Goal: Task Accomplishment & Management: Manage account settings

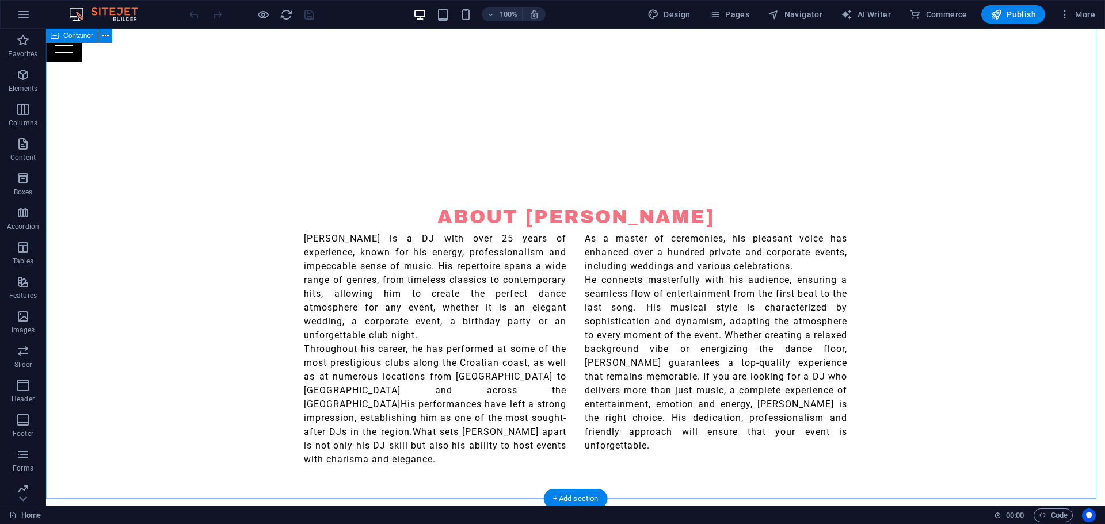
scroll to position [518, 0]
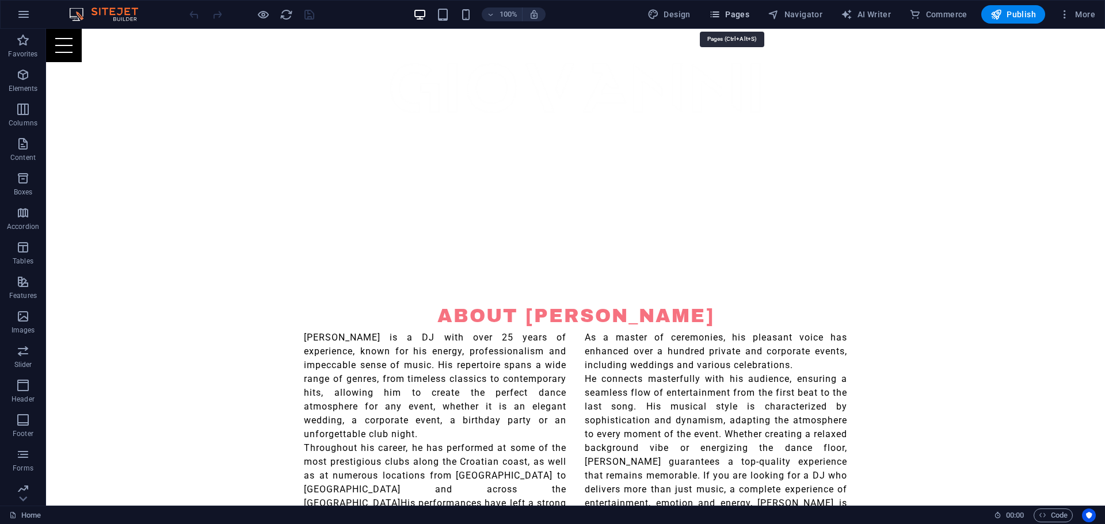
click at [732, 17] on span "Pages" at bounding box center [729, 15] width 40 height 12
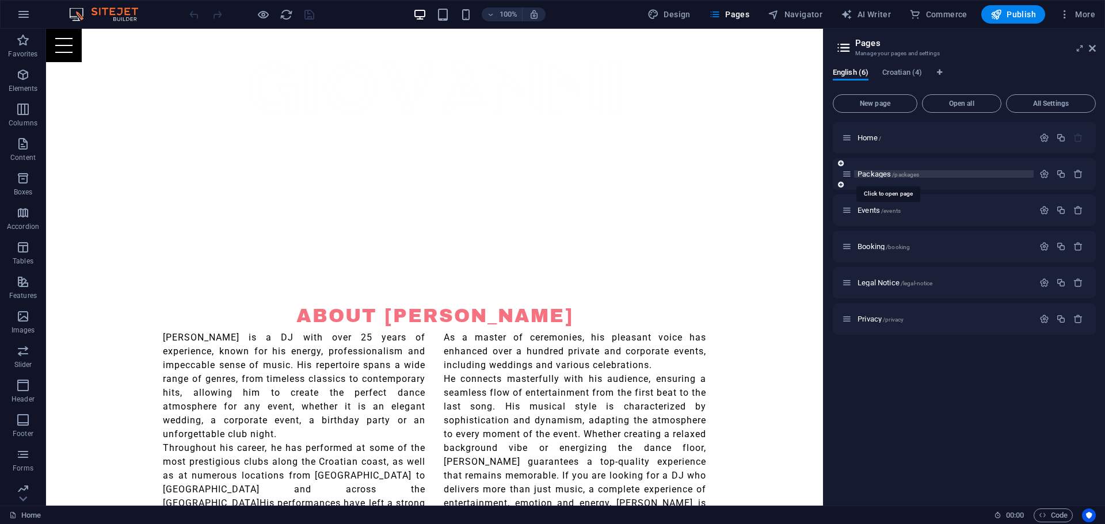
click at [893, 176] on span "/packages" at bounding box center [905, 175] width 27 height 6
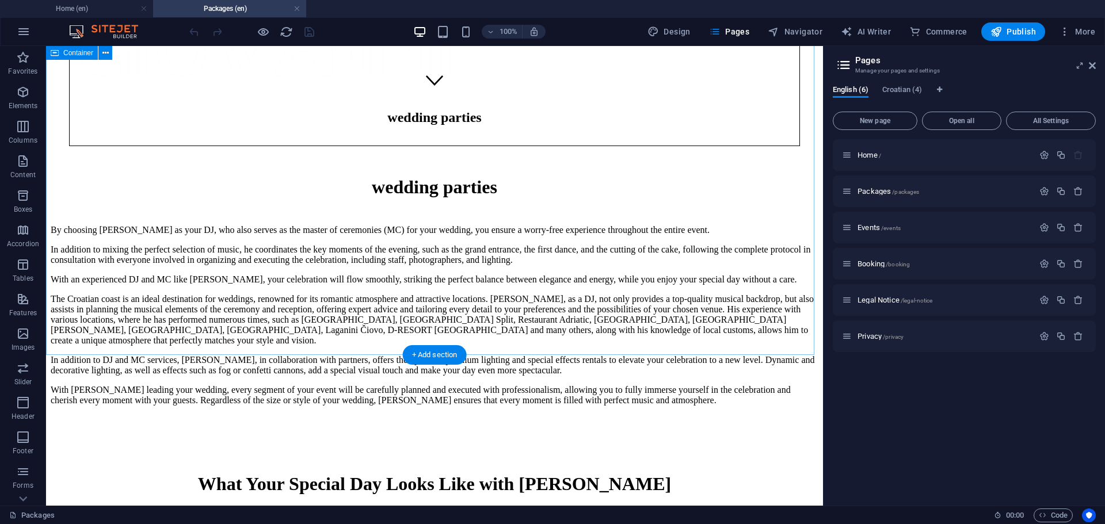
scroll to position [403, 0]
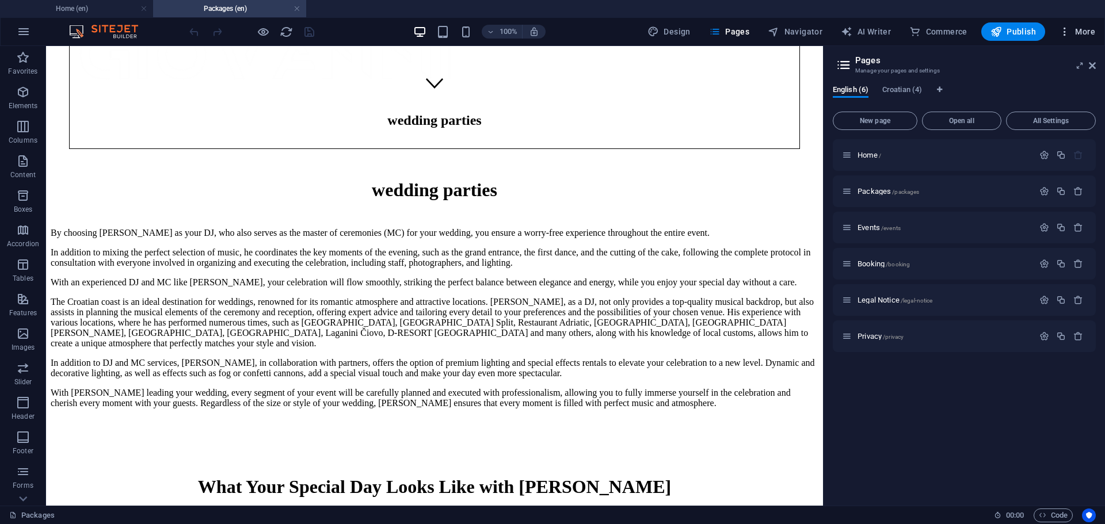
click at [1083, 27] on span "More" at bounding box center [1077, 32] width 36 height 12
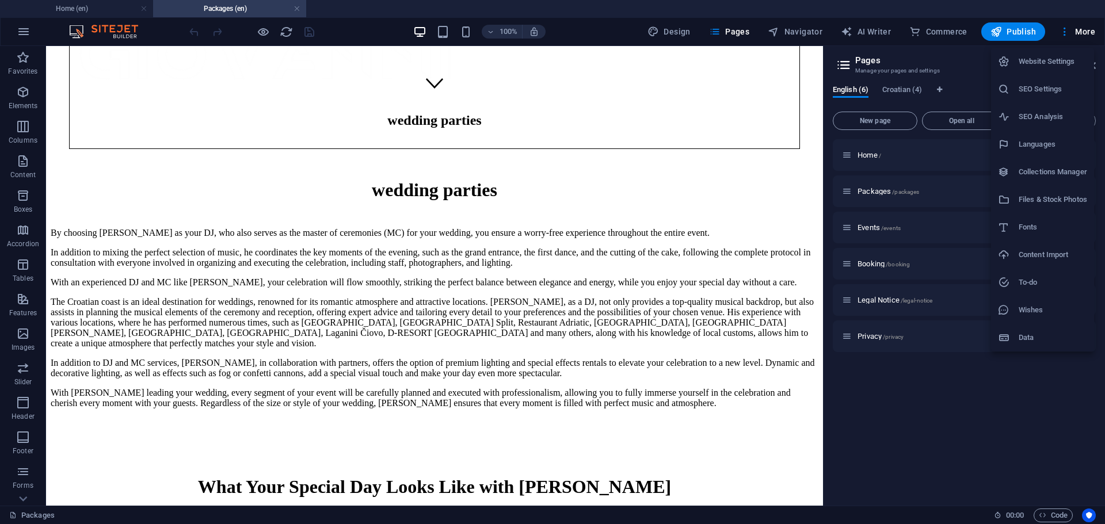
click at [1053, 200] on h6 "Files & Stock Photos" at bounding box center [1053, 200] width 68 height 14
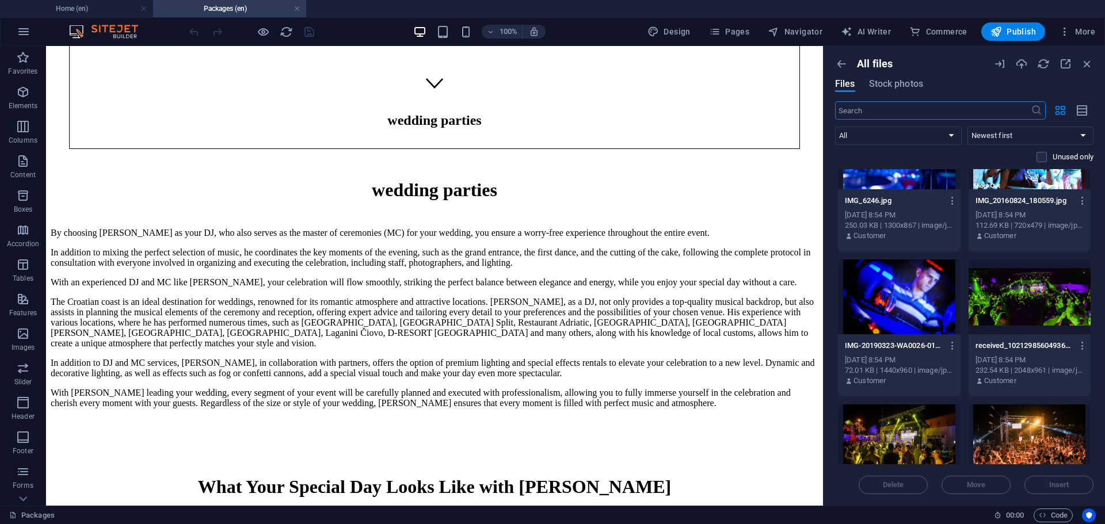
scroll to position [4259, 0]
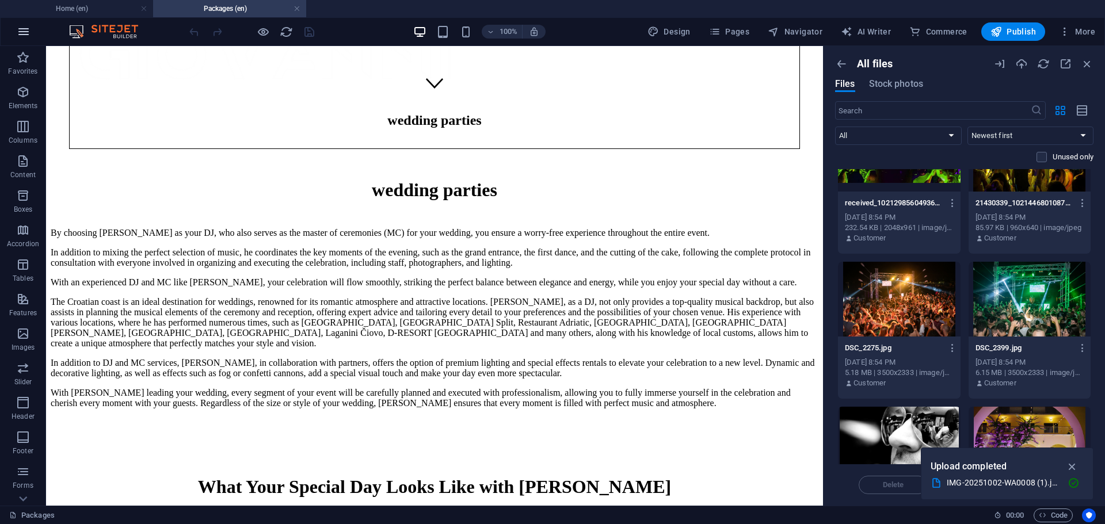
click at [23, 25] on icon "button" at bounding box center [24, 32] width 14 height 14
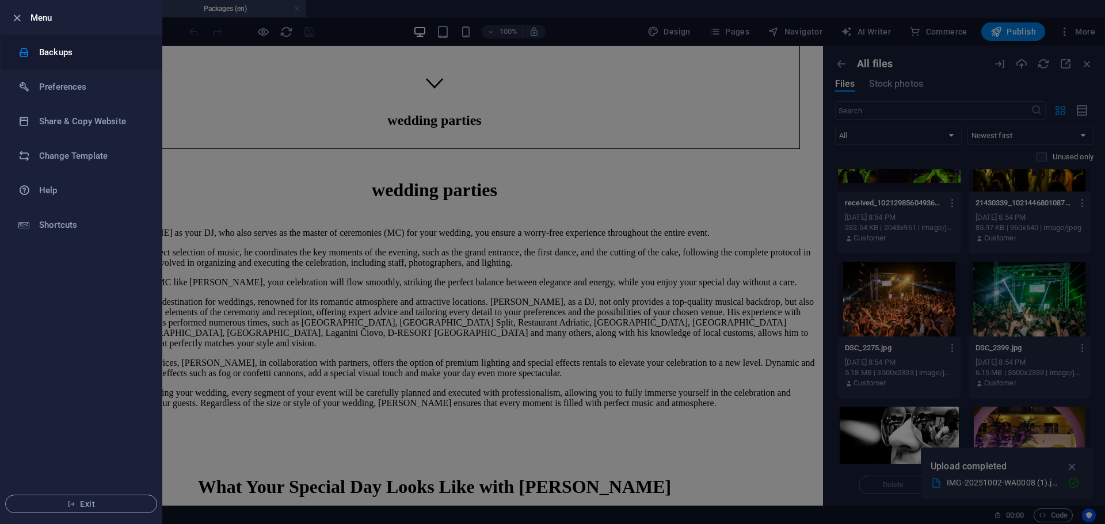
click at [47, 52] on h6 "Backups" at bounding box center [92, 52] width 106 height 14
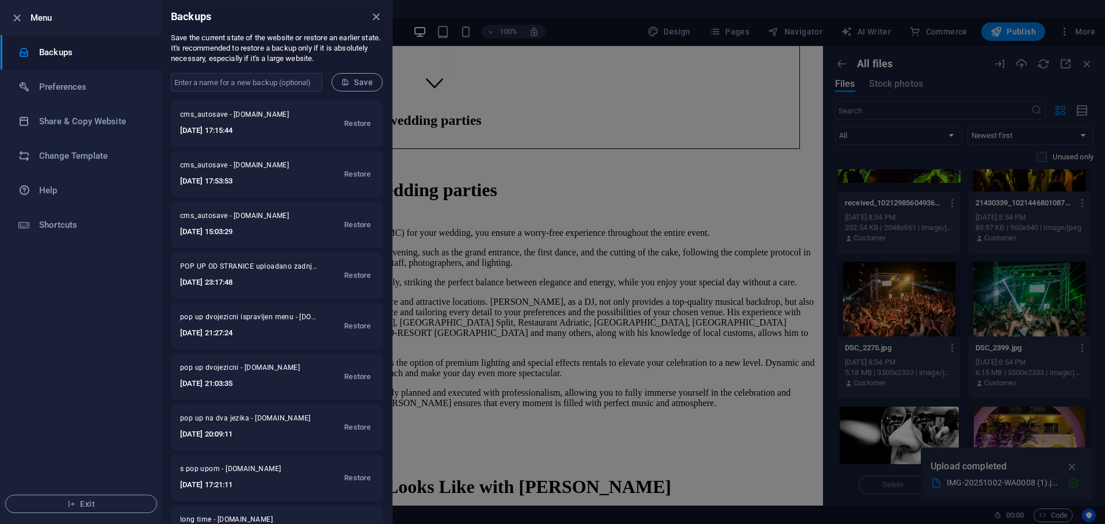
click at [940, 32] on div at bounding box center [552, 262] width 1105 height 524
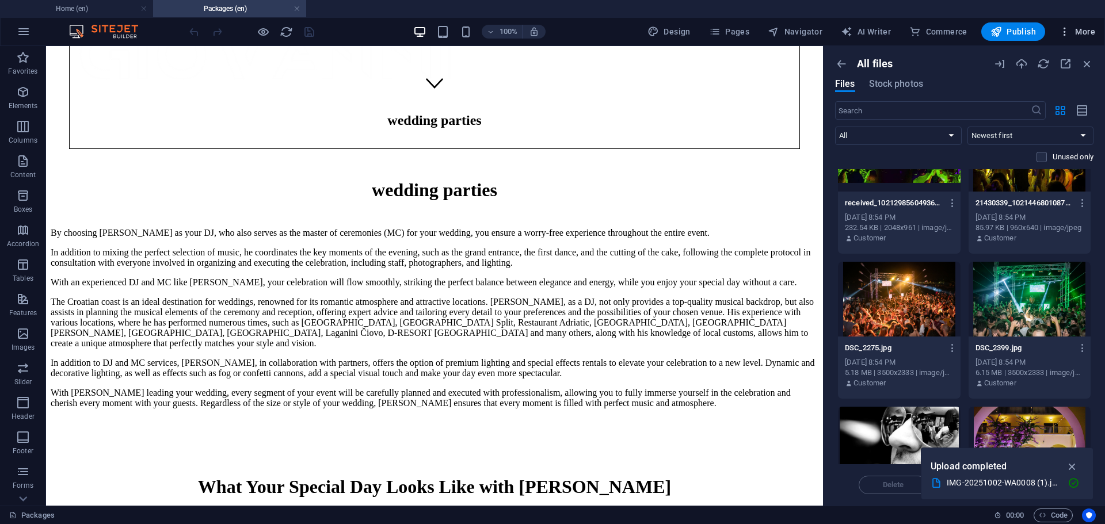
click at [1072, 26] on span "More" at bounding box center [1077, 32] width 36 height 12
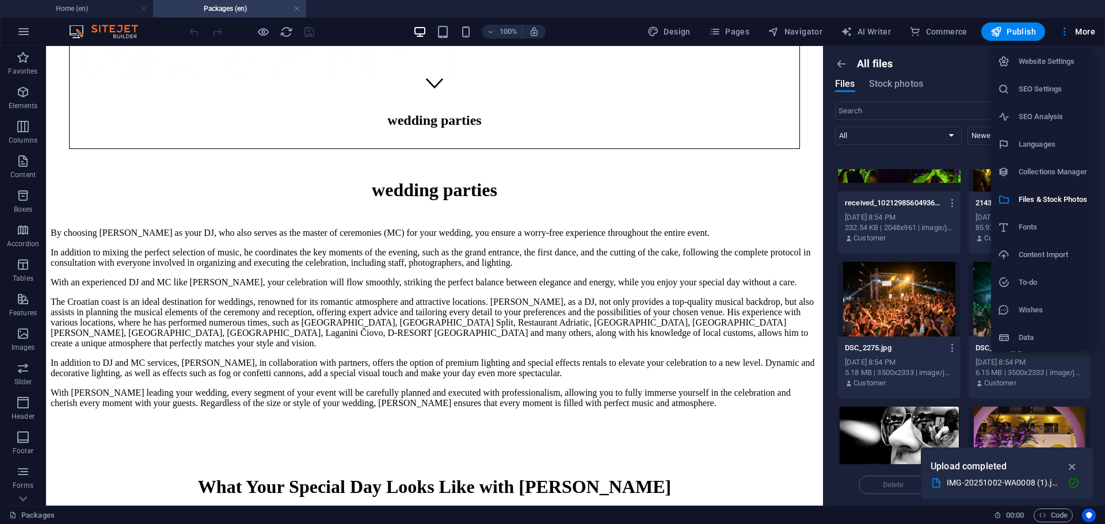
click at [1056, 83] on h6 "SEO Settings" at bounding box center [1053, 89] width 68 height 14
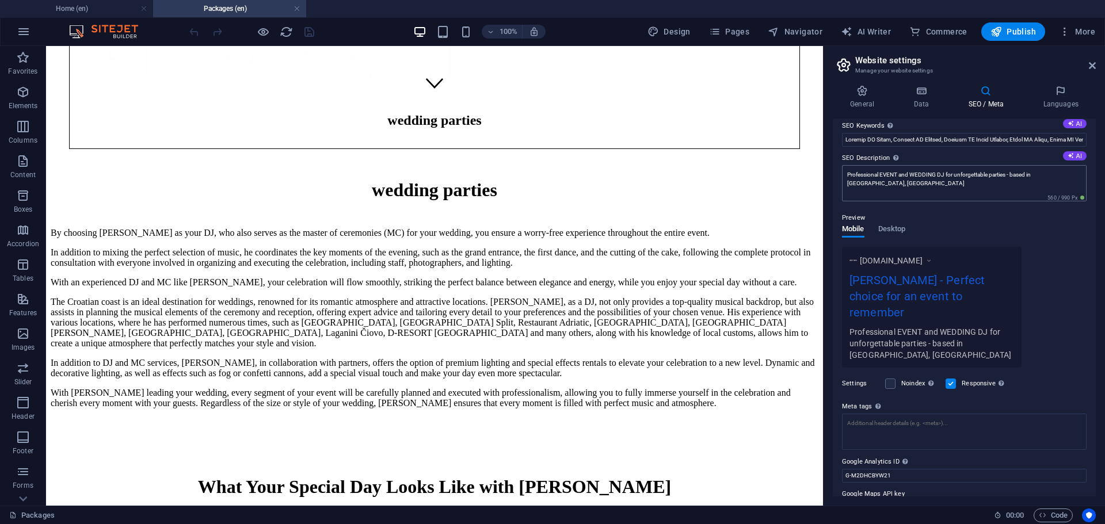
scroll to position [0, 0]
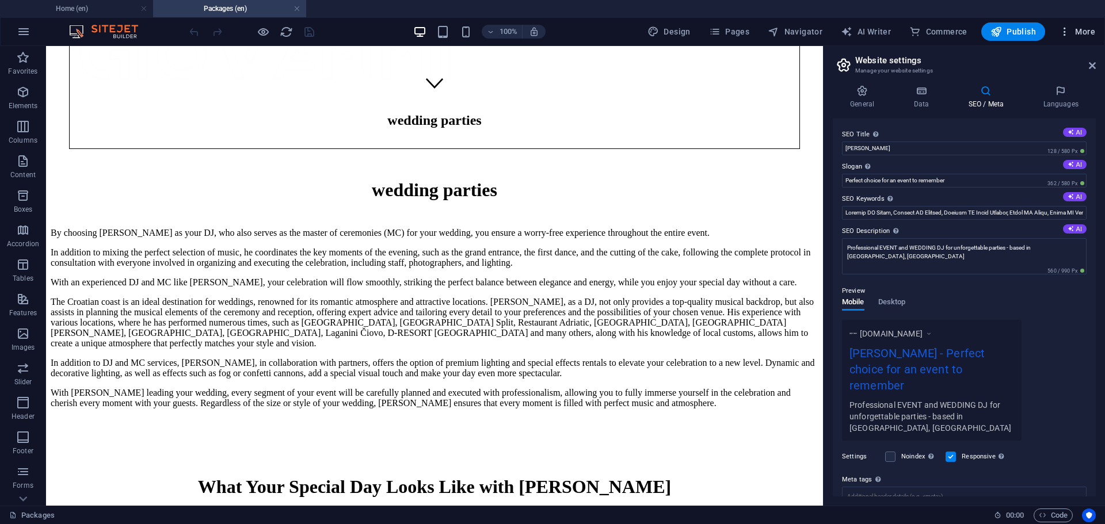
click at [1088, 27] on span "More" at bounding box center [1077, 32] width 36 height 12
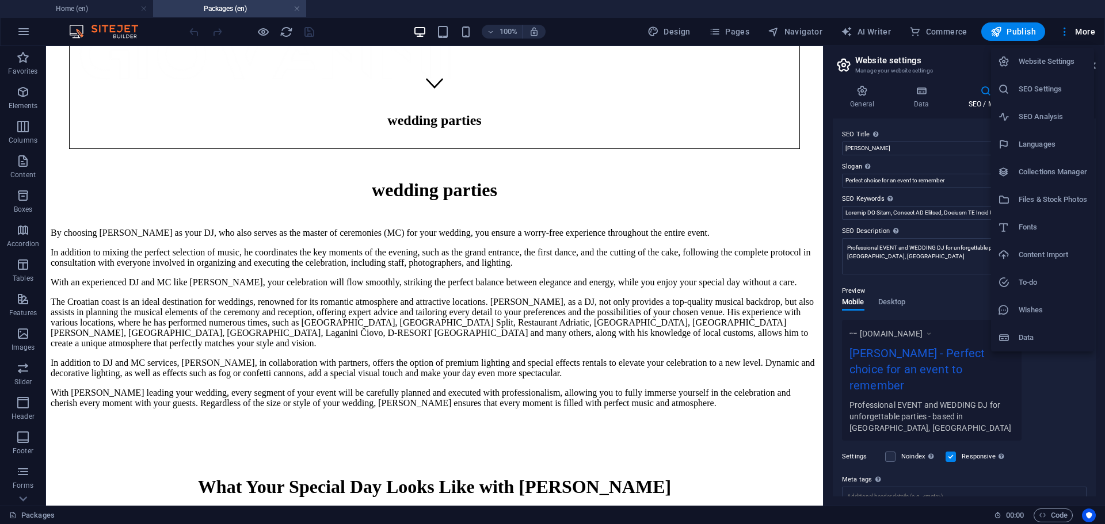
click at [1045, 112] on h6 "SEO Analysis" at bounding box center [1053, 117] width 68 height 14
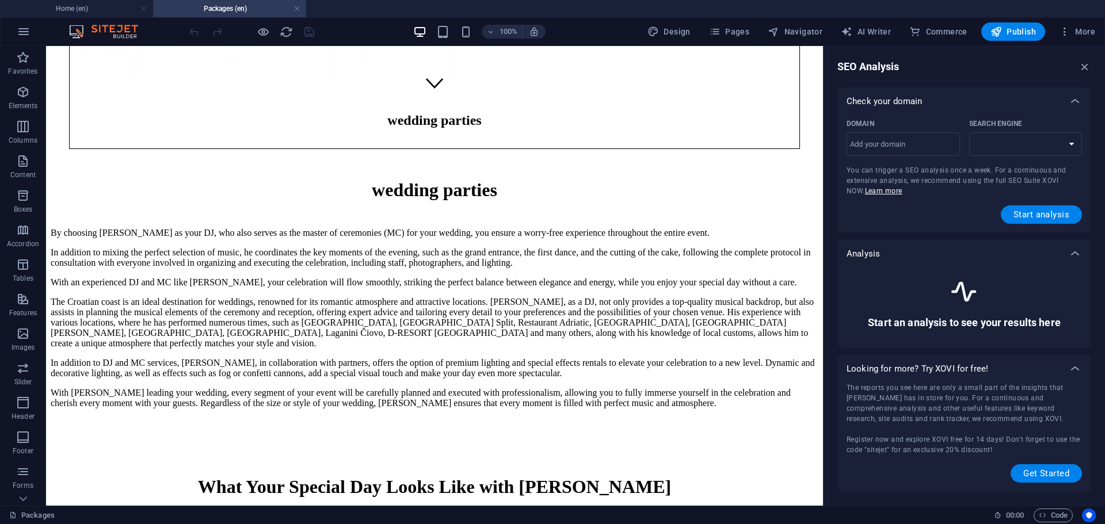
select select "[DOMAIN_NAME]"
click at [896, 143] on input "Domain ​" at bounding box center [903, 144] width 113 height 18
type input "[DOMAIN_NAME]"
click at [1016, 150] on select "[DOMAIN_NAME] [DOMAIN_NAME] [DOMAIN_NAME] [DOMAIN_NAME] [DOMAIN_NAME] [DOMAIN_N…" at bounding box center [1025, 144] width 113 height 24
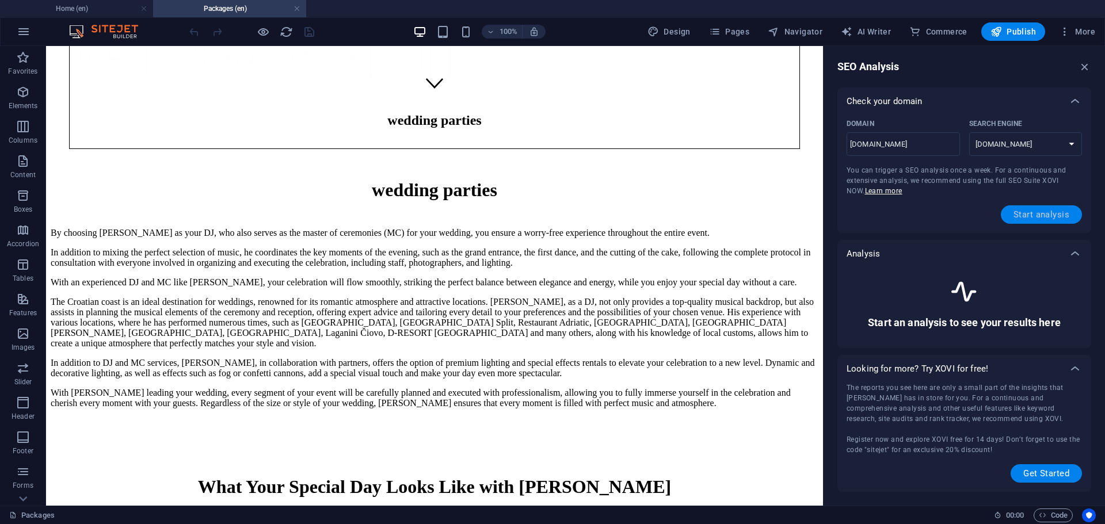
click at [1052, 214] on span "Start analysis" at bounding box center [1042, 214] width 56 height 9
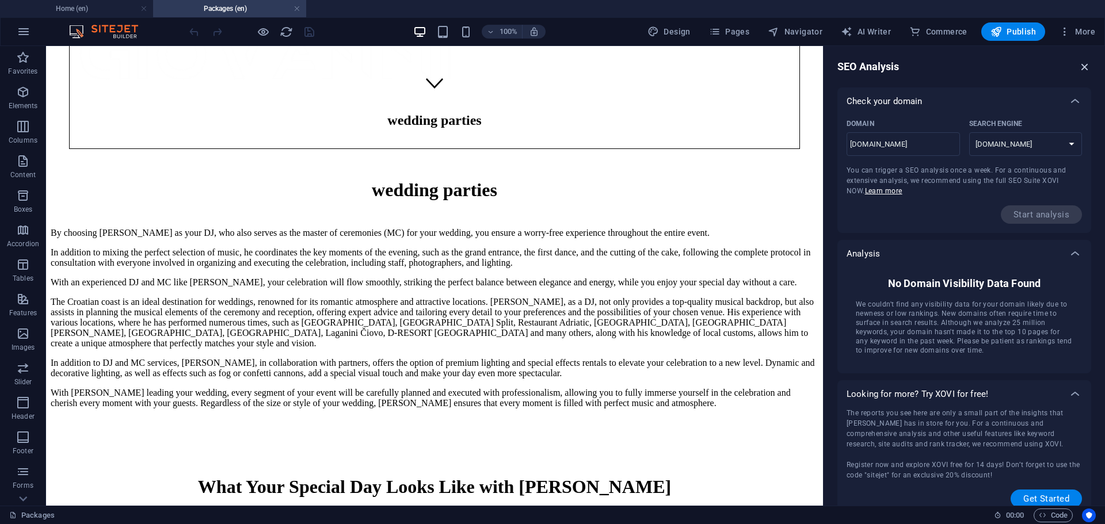
click at [1086, 66] on icon "button" at bounding box center [1085, 66] width 13 height 13
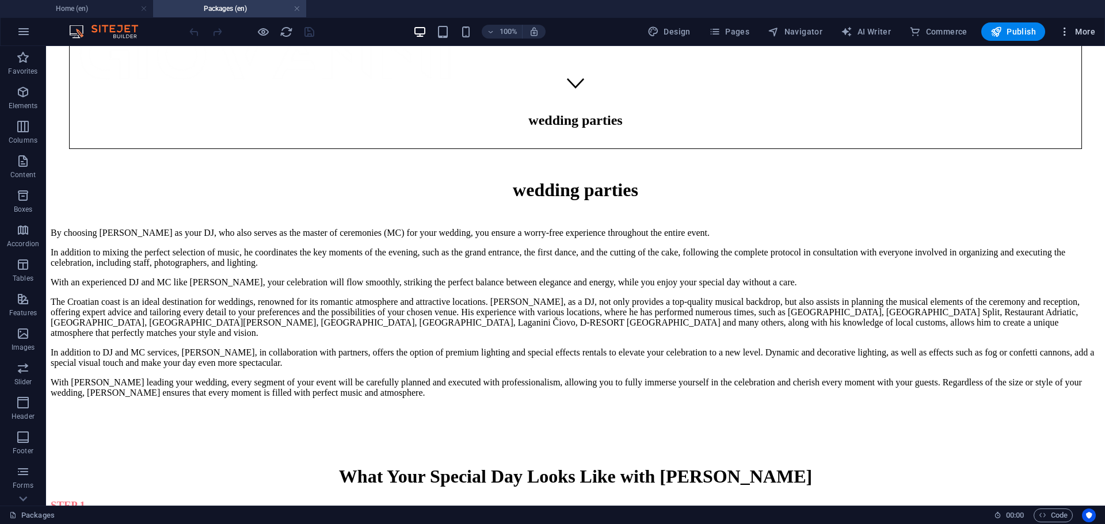
click at [1065, 30] on icon "button" at bounding box center [1065, 32] width 12 height 12
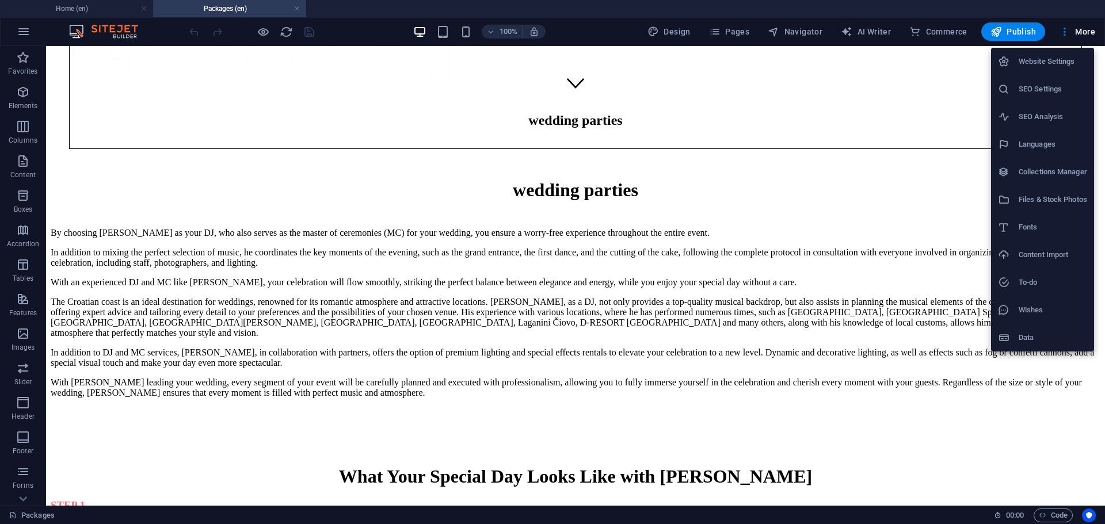
click at [1035, 344] on h6 "Data" at bounding box center [1053, 338] width 68 height 14
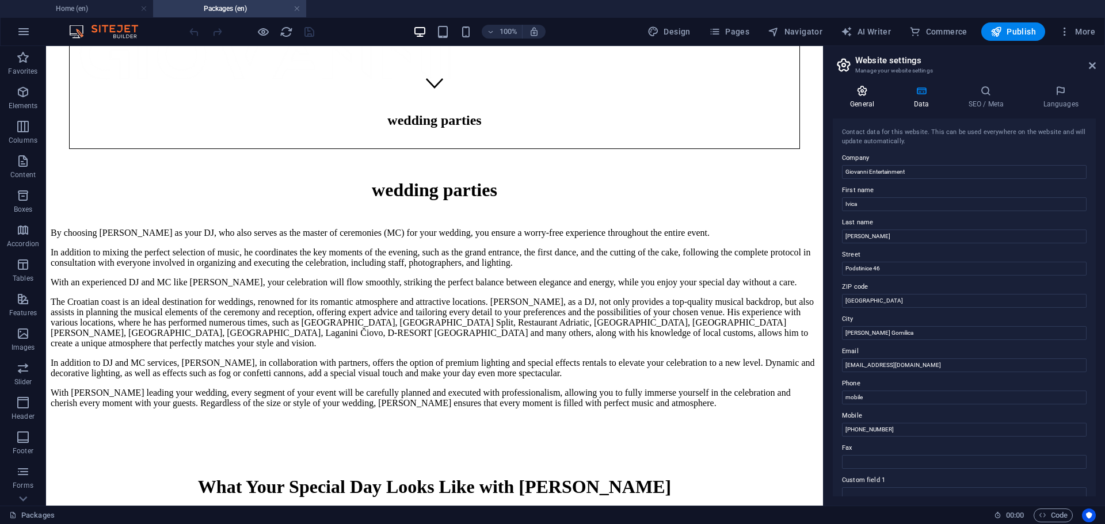
click at [867, 97] on h4 "General" at bounding box center [864, 97] width 63 height 24
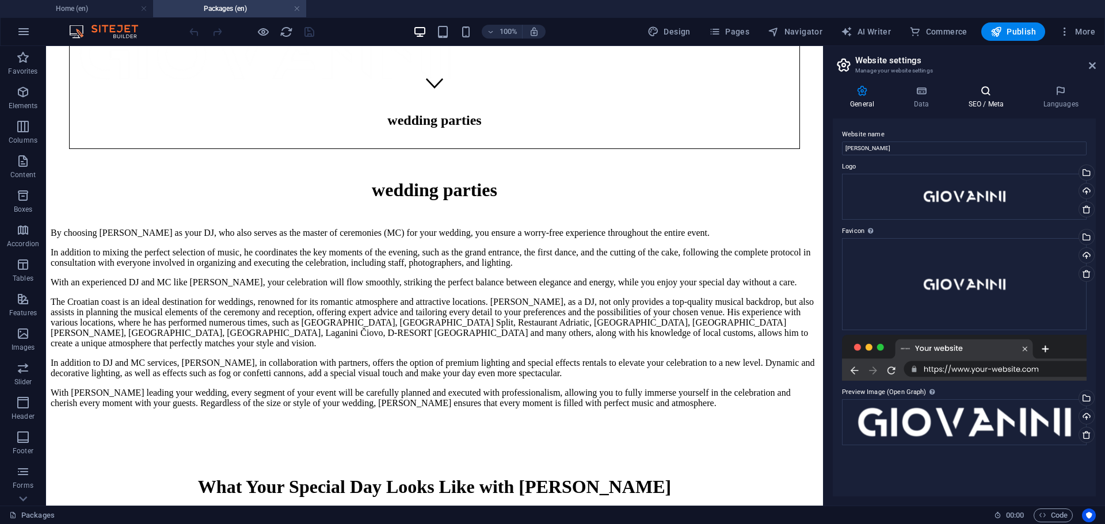
click at [988, 100] on h4 "SEO / Meta" at bounding box center [988, 97] width 75 height 24
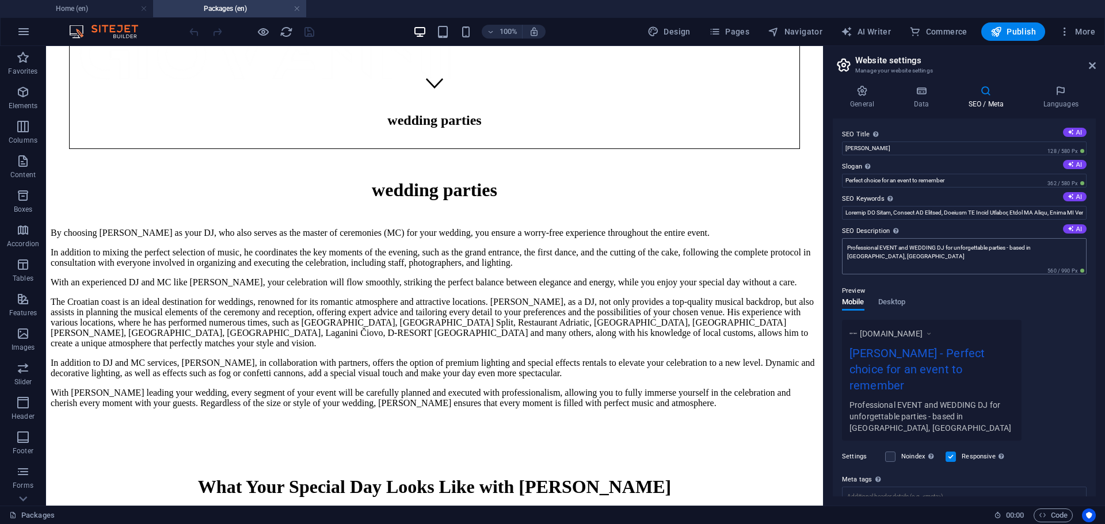
scroll to position [58, 0]
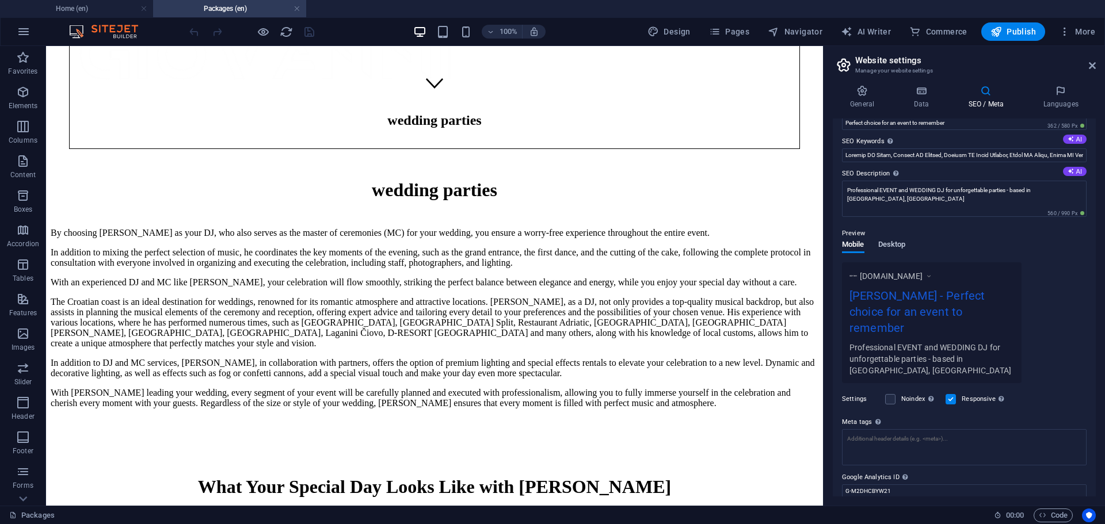
click at [900, 242] on span "Desktop" at bounding box center [892, 246] width 28 height 16
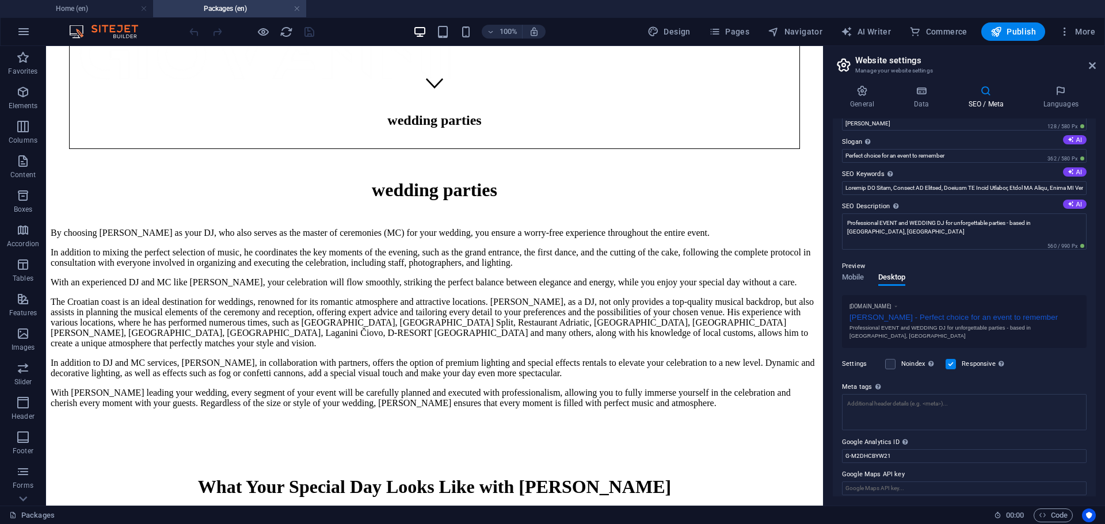
scroll to position [24, 0]
click at [919, 98] on h4 "Data" at bounding box center [923, 97] width 55 height 24
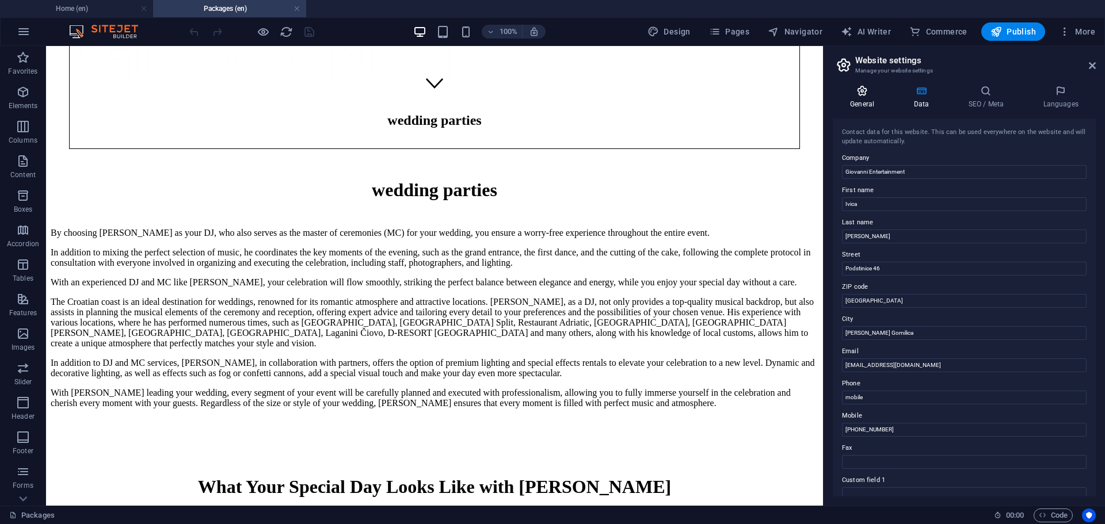
click at [859, 102] on h4 "General" at bounding box center [864, 97] width 63 height 24
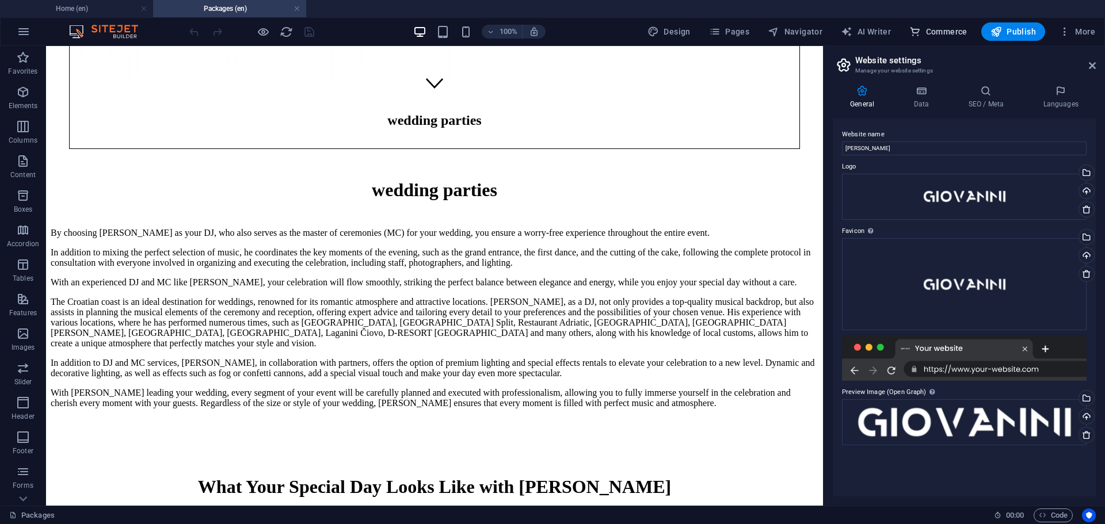
click at [924, 30] on span "Commerce" at bounding box center [938, 32] width 58 height 12
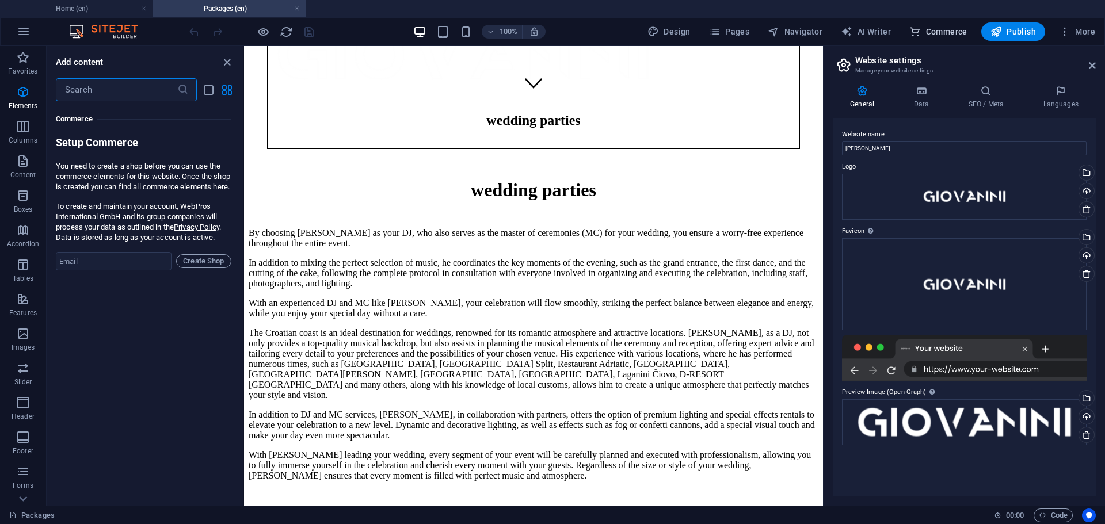
scroll to position [11091, 0]
click at [807, 32] on span "Navigator" at bounding box center [795, 32] width 55 height 12
select select "15097258-en"
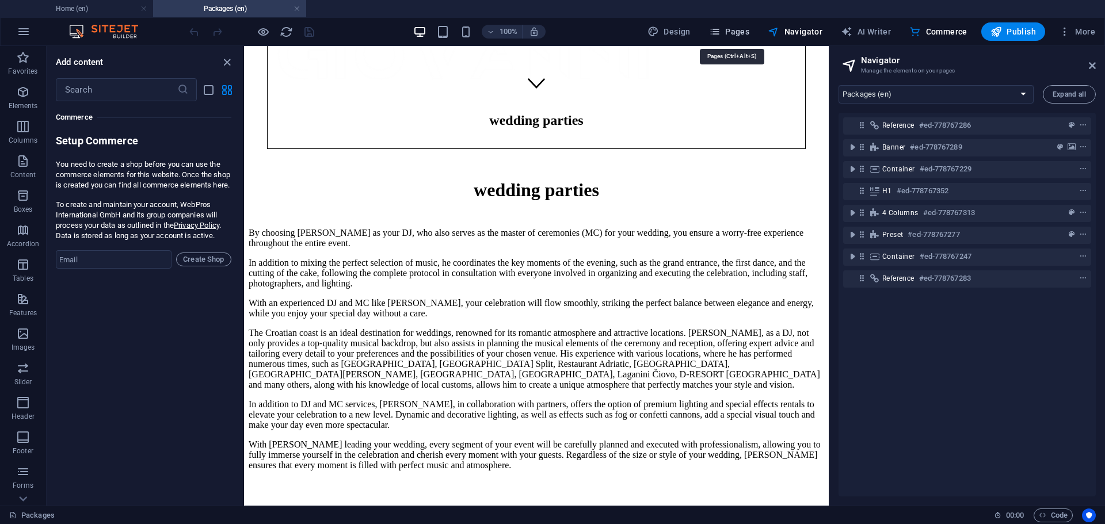
click at [736, 32] on span "Pages" at bounding box center [729, 32] width 40 height 12
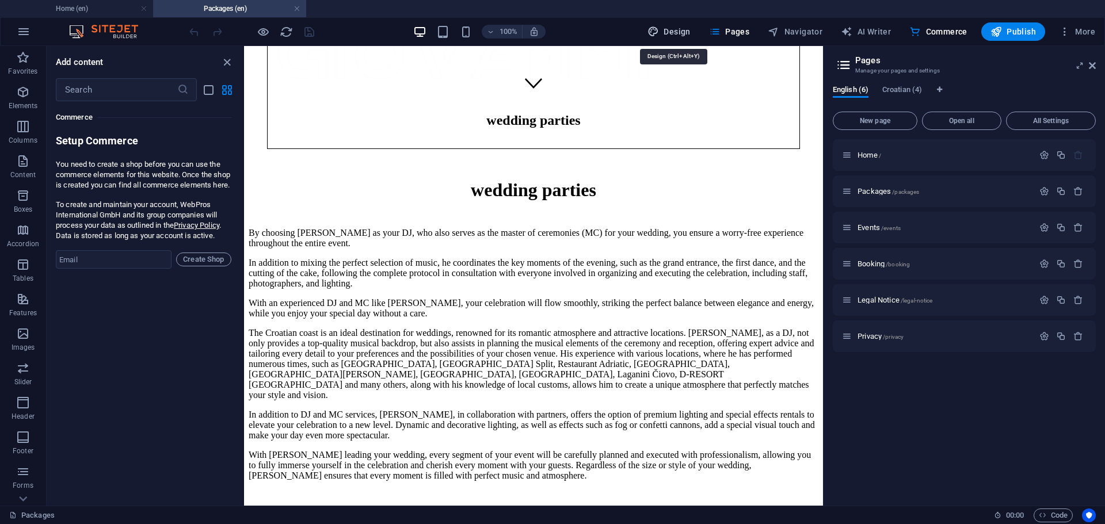
click at [681, 37] on button "Design" at bounding box center [669, 31] width 52 height 18
select select "px"
select select "400"
select select "px"
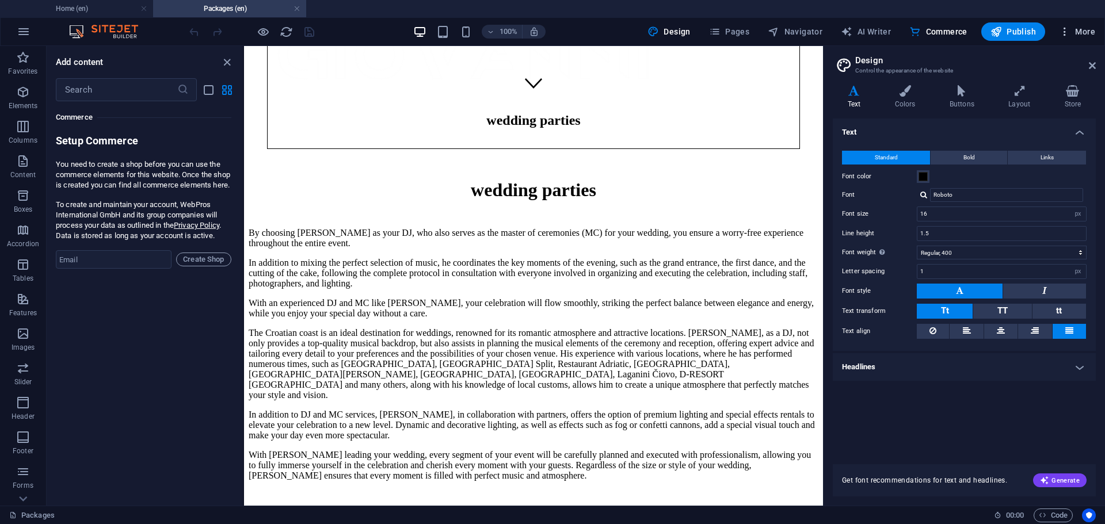
click at [1084, 26] on span "More" at bounding box center [1077, 32] width 36 height 12
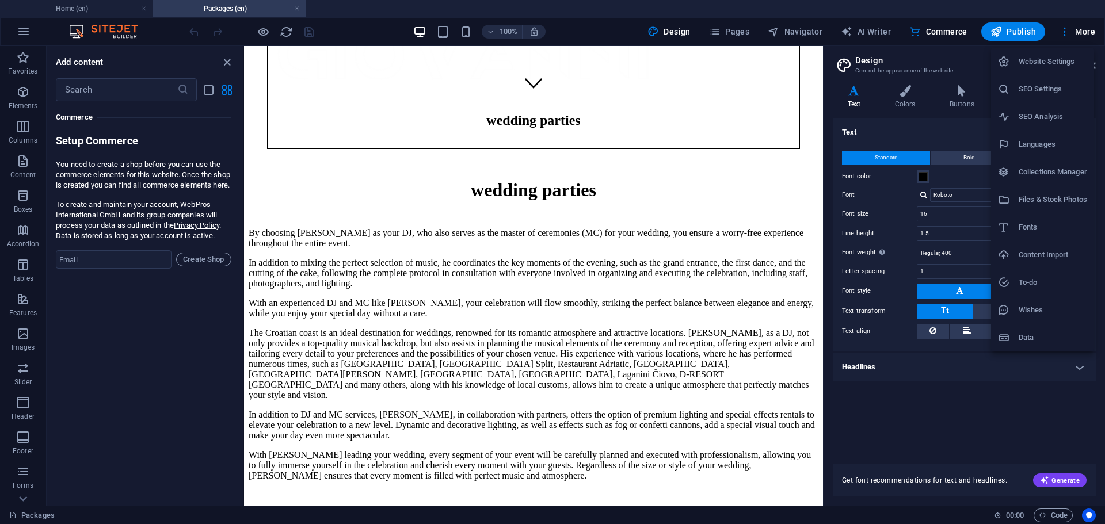
click at [1050, 202] on h6 "Files & Stock Photos" at bounding box center [1053, 200] width 68 height 14
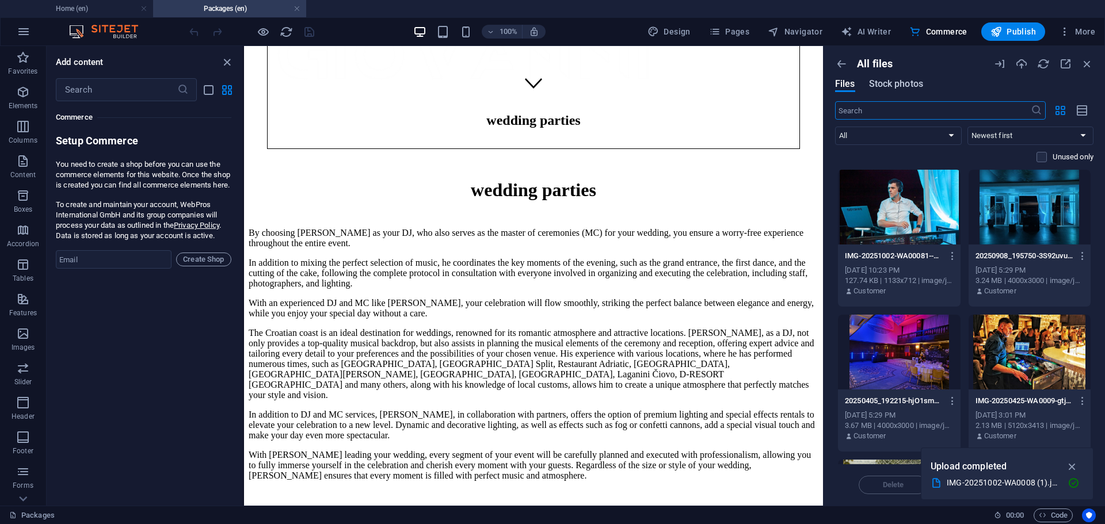
click at [897, 84] on span "Stock photos" at bounding box center [896, 84] width 54 height 14
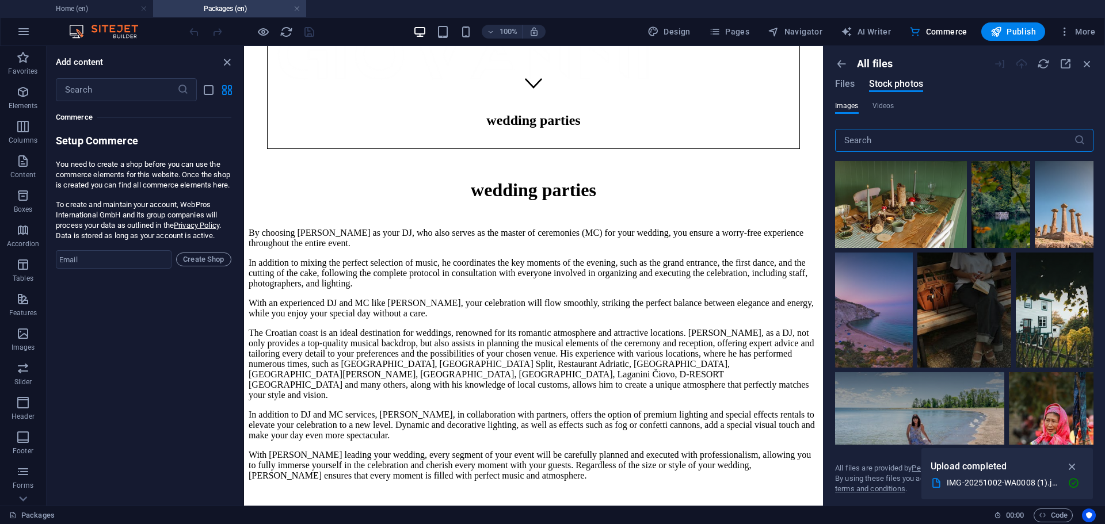
scroll to position [1612, 0]
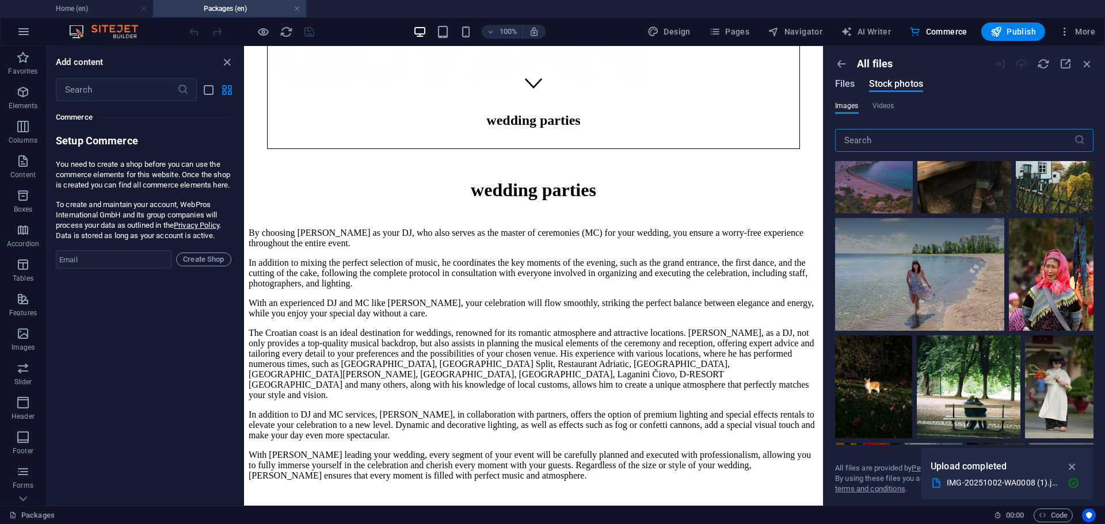
click at [847, 82] on span "Files" at bounding box center [845, 84] width 20 height 14
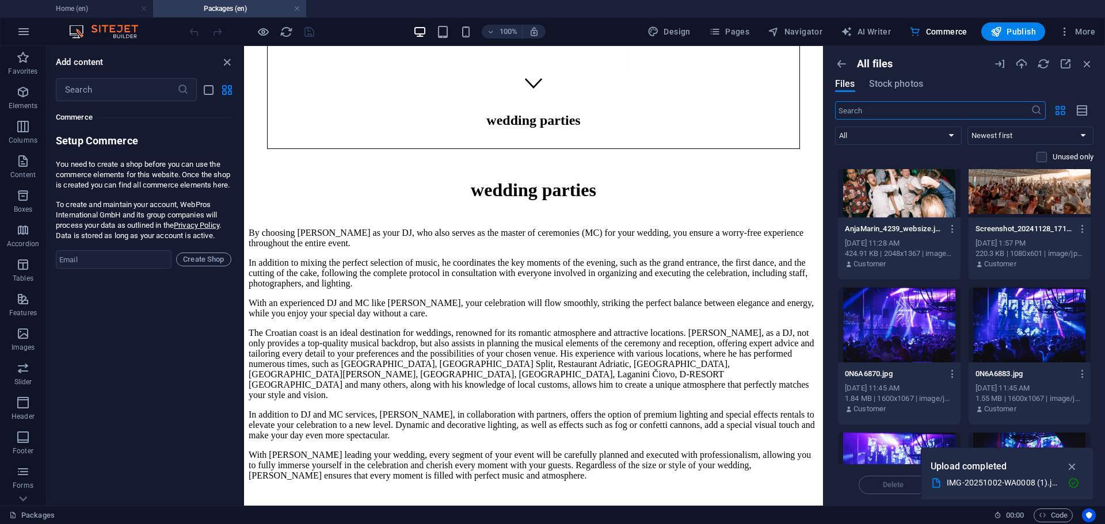
scroll to position [1554, 0]
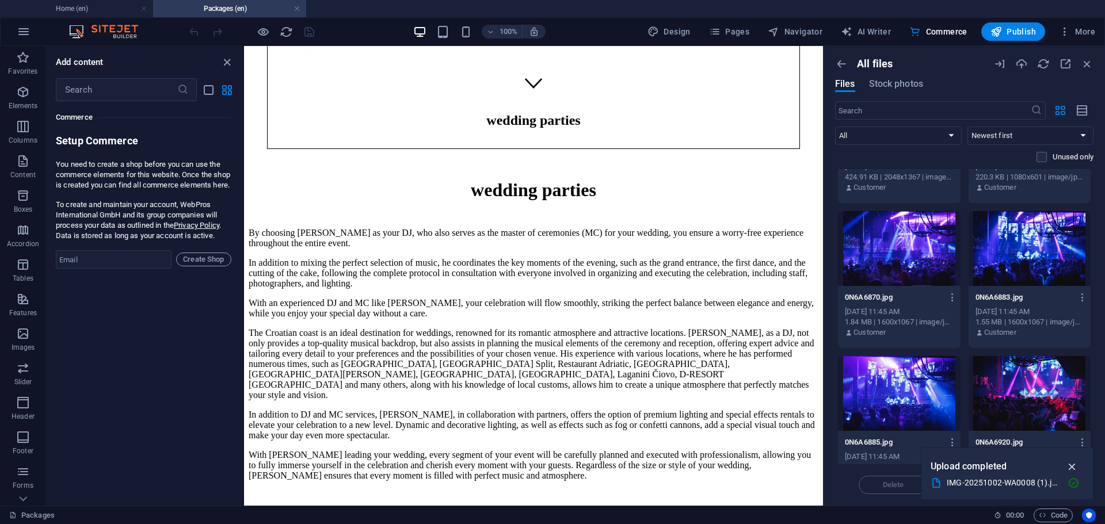
click at [1076, 466] on icon "button" at bounding box center [1072, 466] width 13 height 13
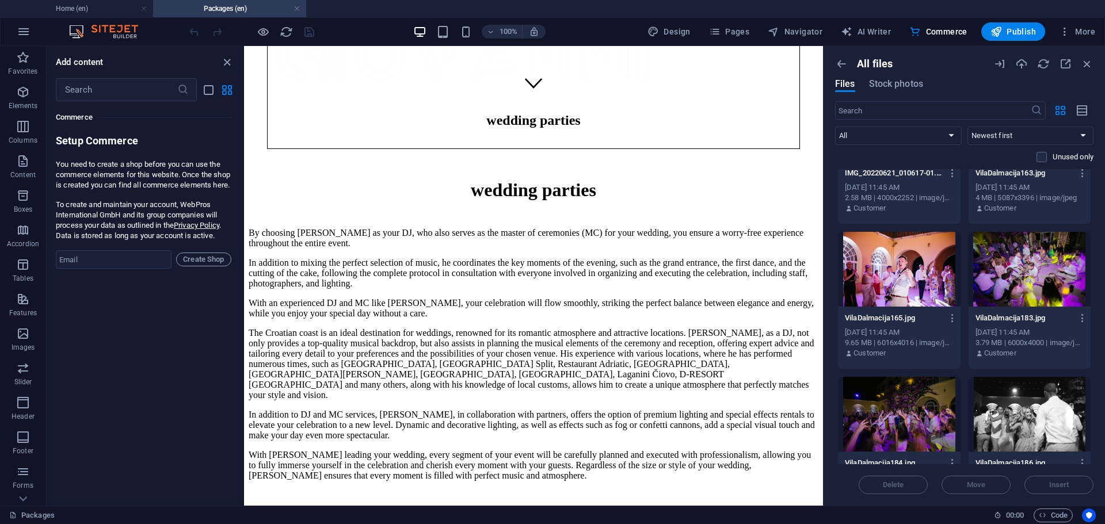
scroll to position [2246, 0]
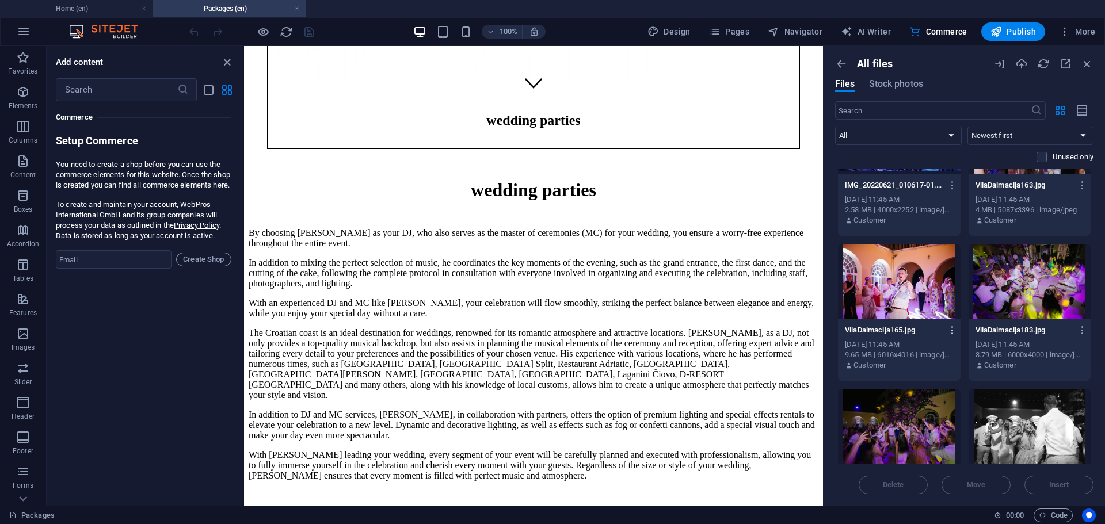
click at [951, 329] on icon "button" at bounding box center [952, 330] width 11 height 10
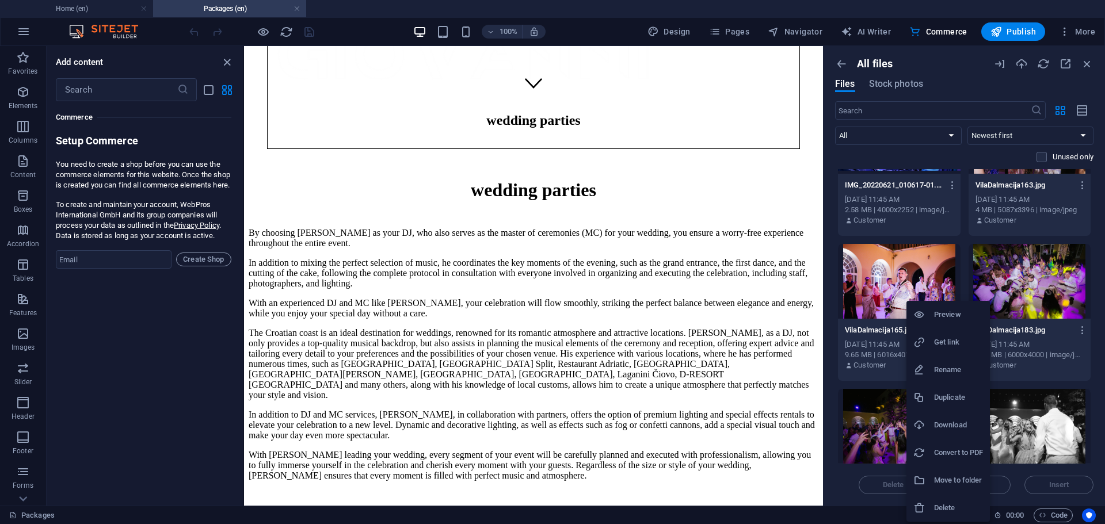
click at [953, 506] on h6 "Delete" at bounding box center [958, 508] width 49 height 14
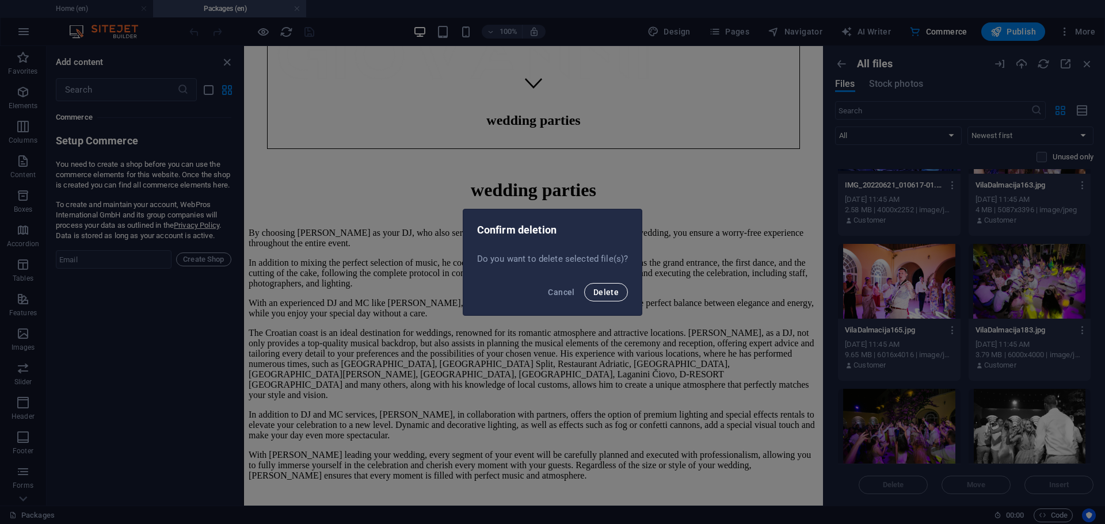
click at [616, 287] on button "Delete" at bounding box center [606, 292] width 44 height 18
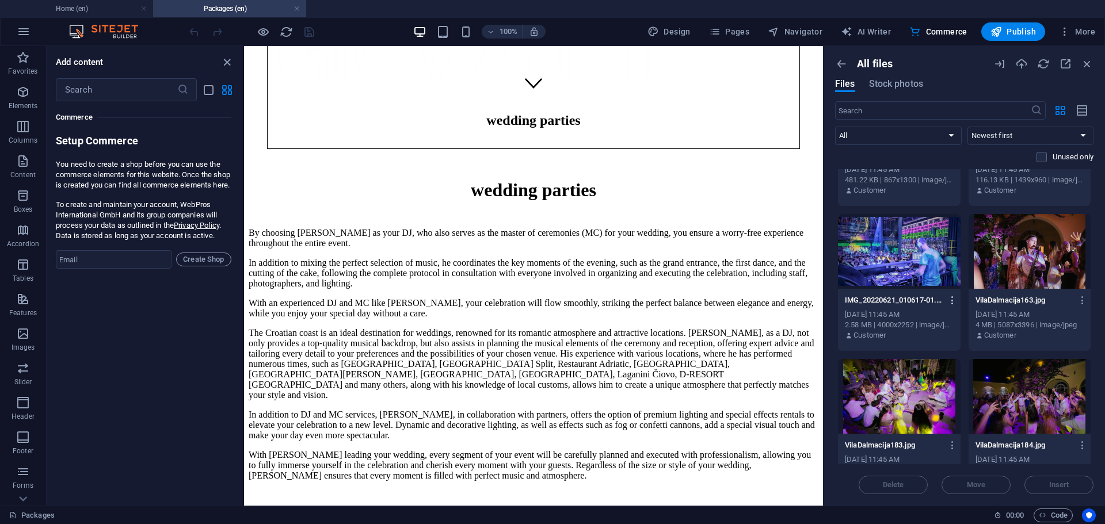
scroll to position [2016, 0]
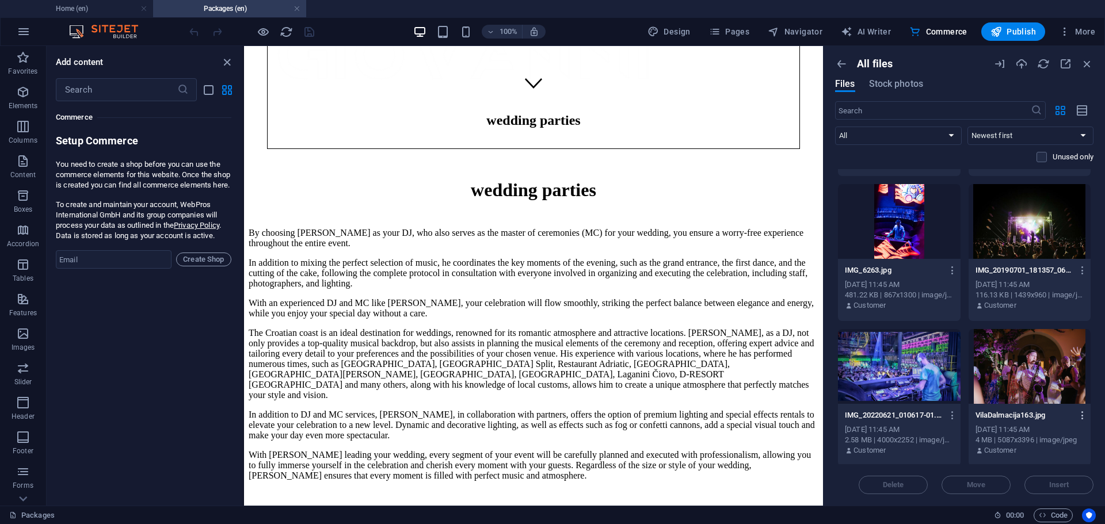
click at [1081, 418] on icon "button" at bounding box center [1082, 415] width 11 height 10
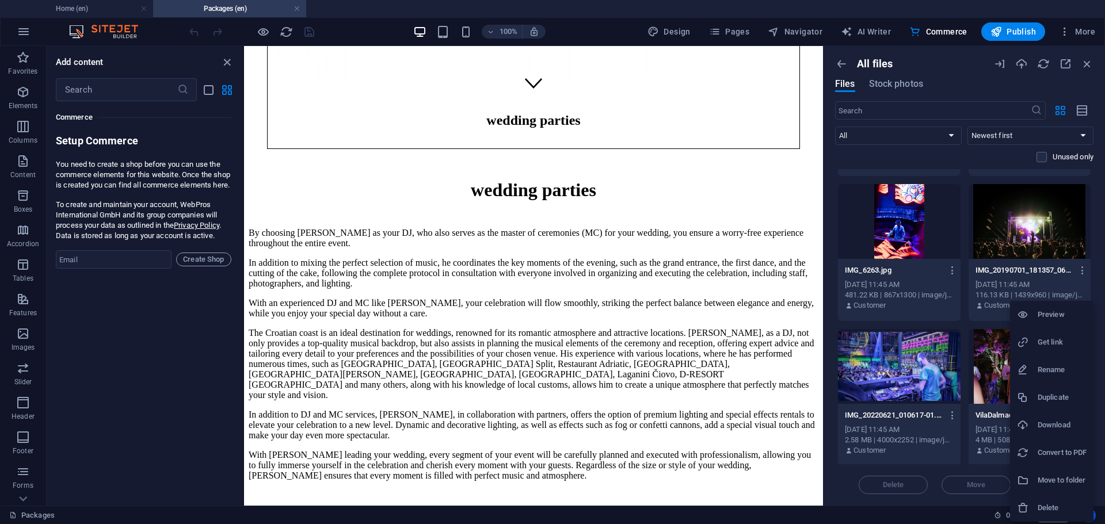
click at [1058, 506] on h6 "Delete" at bounding box center [1062, 508] width 49 height 14
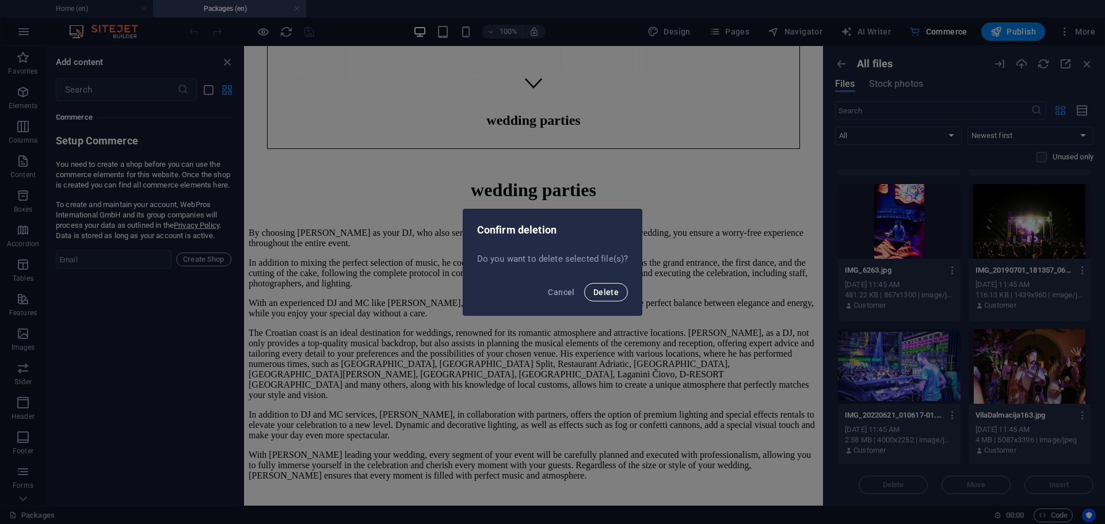
click at [593, 298] on button "Delete" at bounding box center [606, 292] width 44 height 18
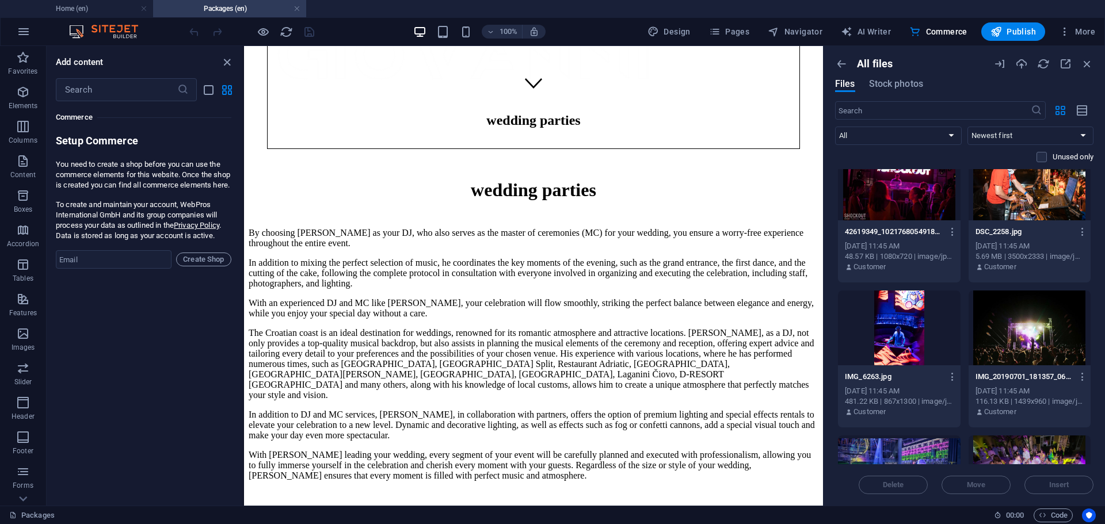
scroll to position [1901, 0]
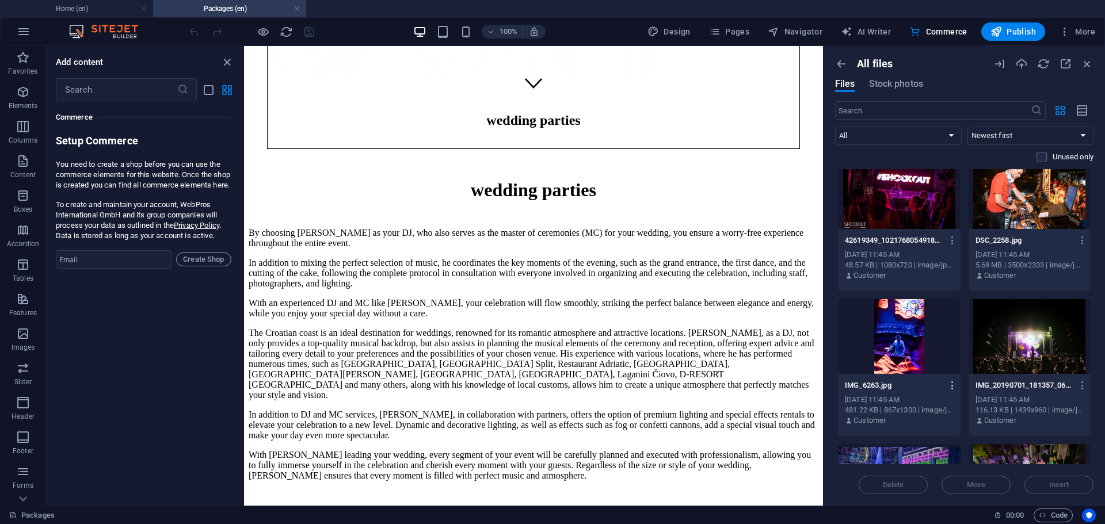
click at [950, 385] on icon "button" at bounding box center [952, 385] width 11 height 10
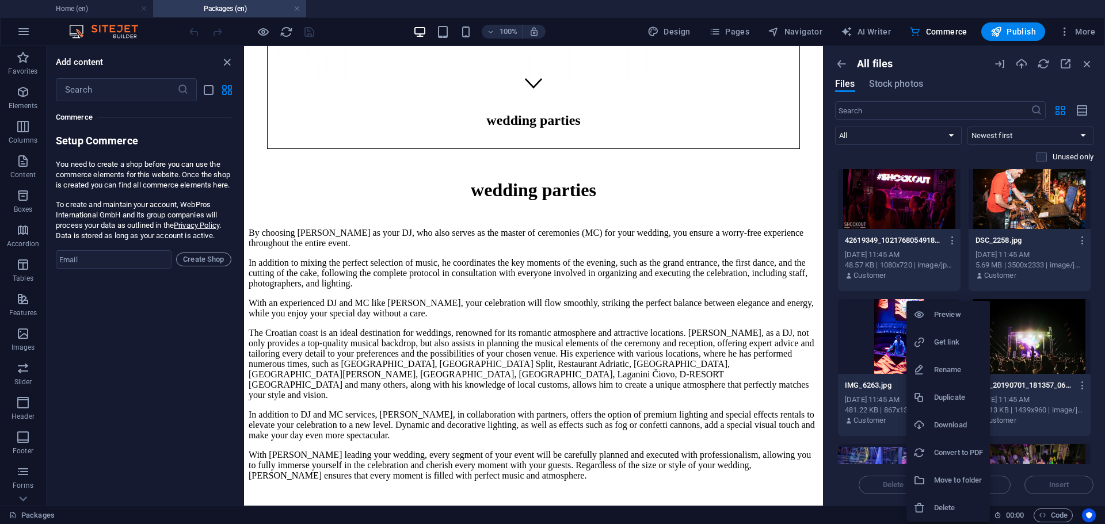
click at [941, 509] on h6 "Delete" at bounding box center [958, 508] width 49 height 14
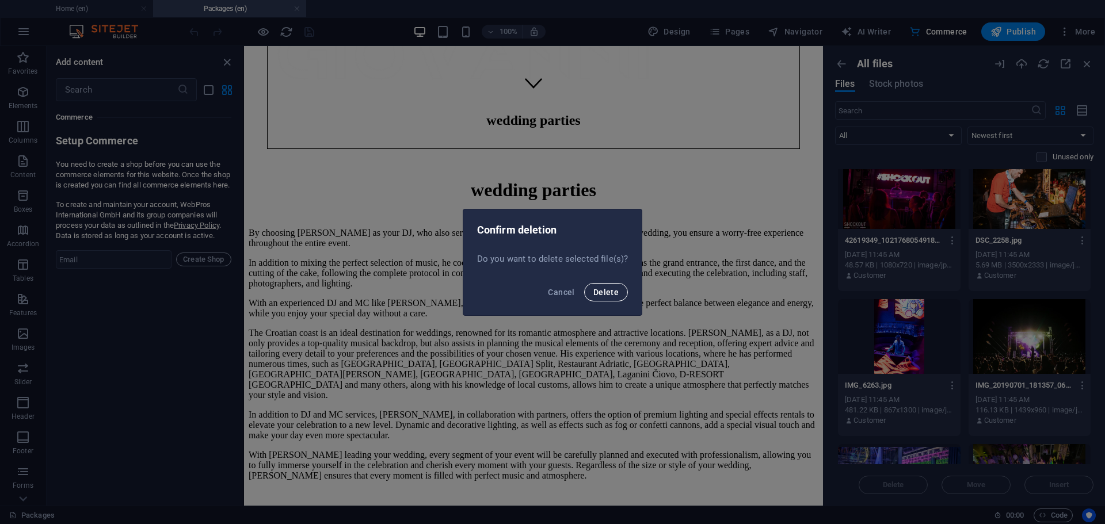
click at [612, 296] on span "Delete" at bounding box center [605, 292] width 25 height 9
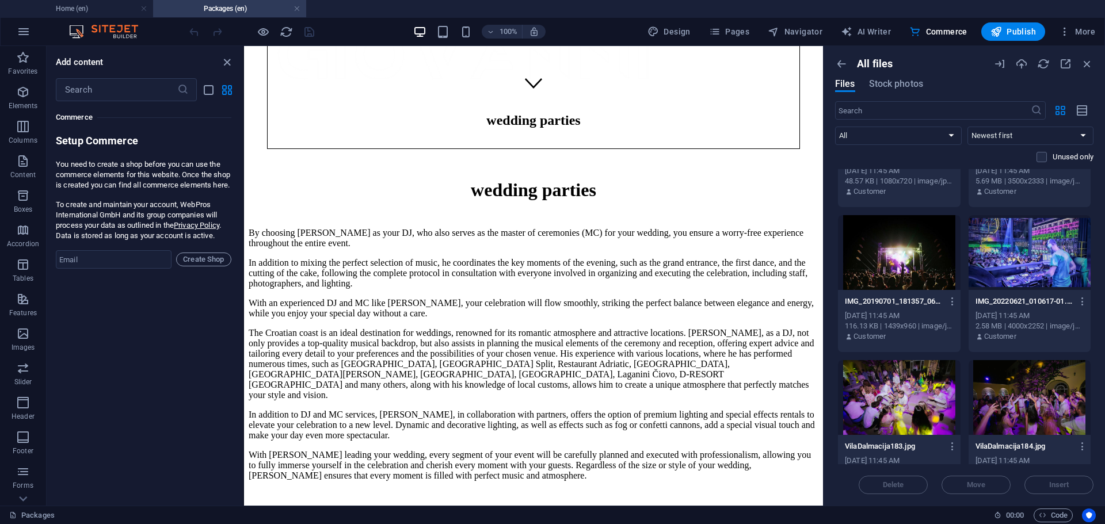
scroll to position [1959, 0]
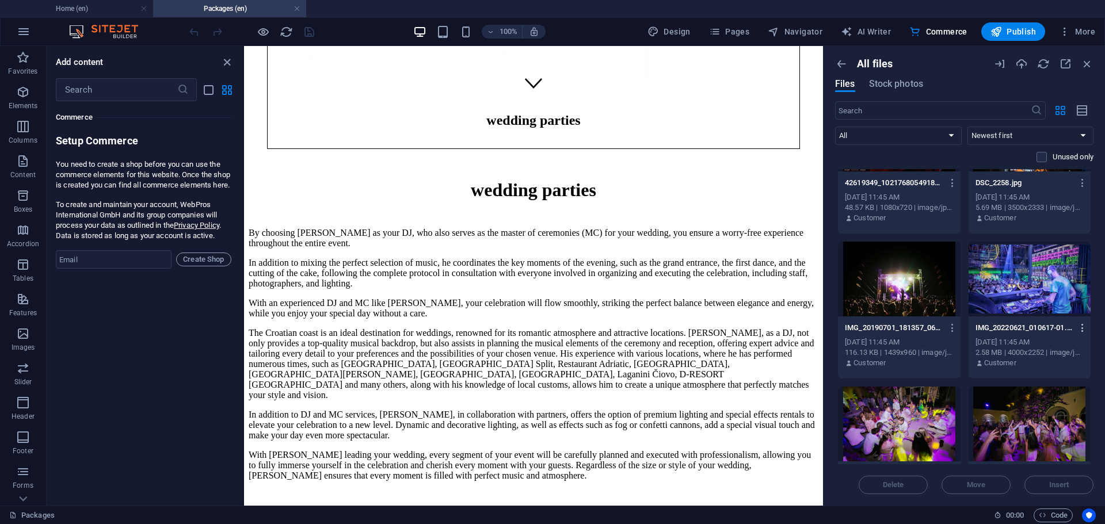
click at [1080, 329] on icon "button" at bounding box center [1082, 328] width 11 height 10
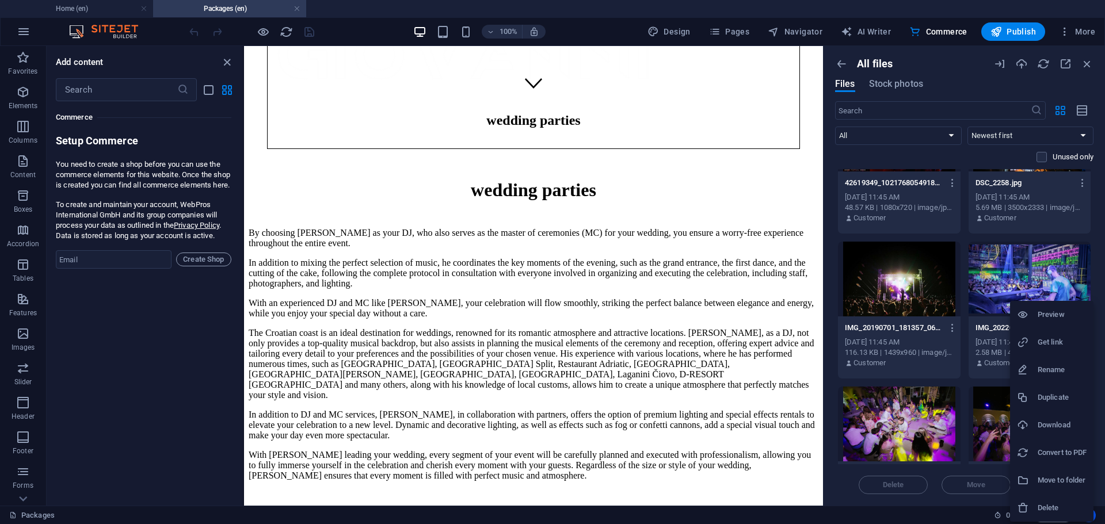
click at [1062, 500] on li "Delete" at bounding box center [1051, 508] width 83 height 28
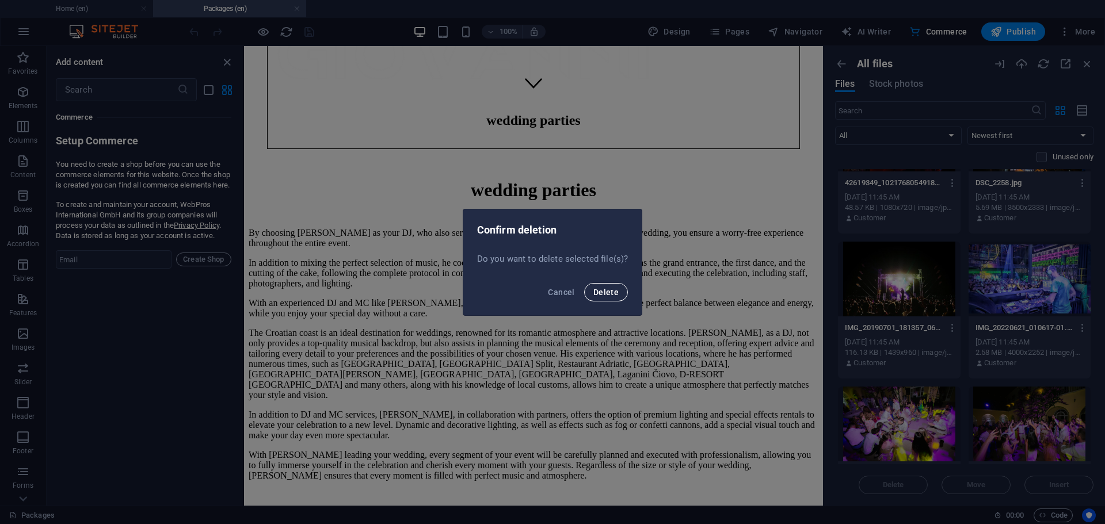
click at [609, 290] on span "Delete" at bounding box center [605, 292] width 25 height 9
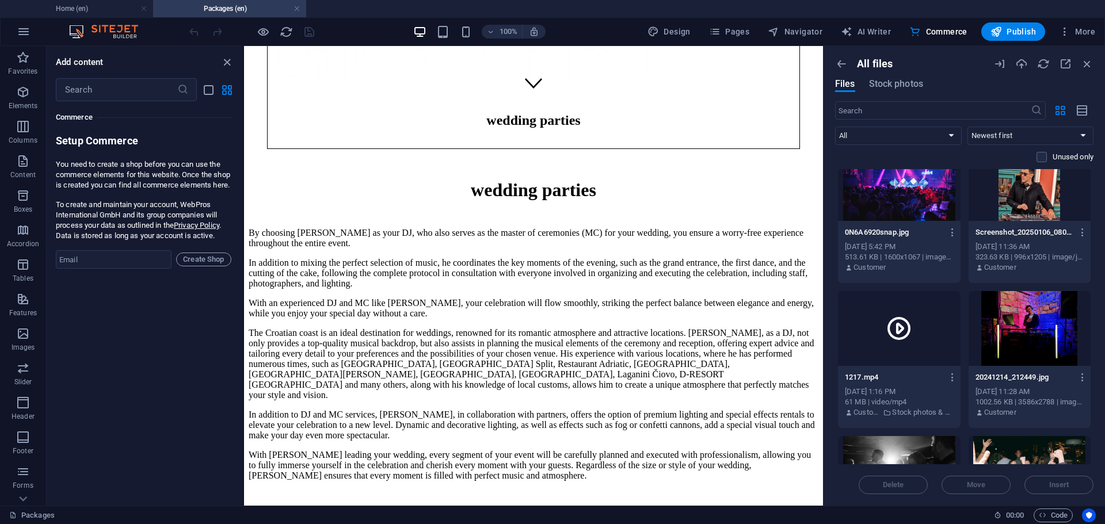
scroll to position [1038, 0]
click at [951, 378] on icon "button" at bounding box center [952, 379] width 11 height 10
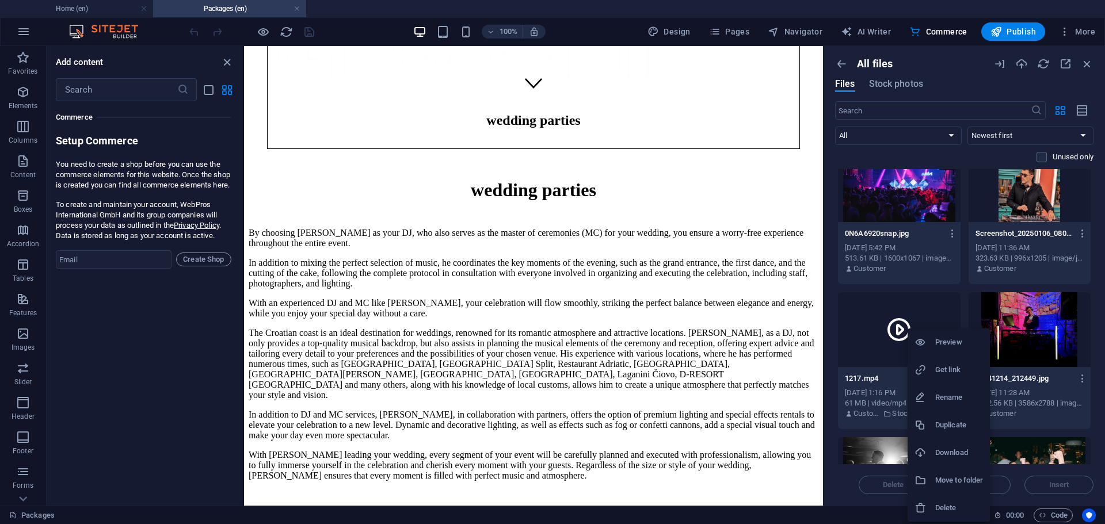
click at [959, 501] on li "Delete" at bounding box center [949, 508] width 82 height 28
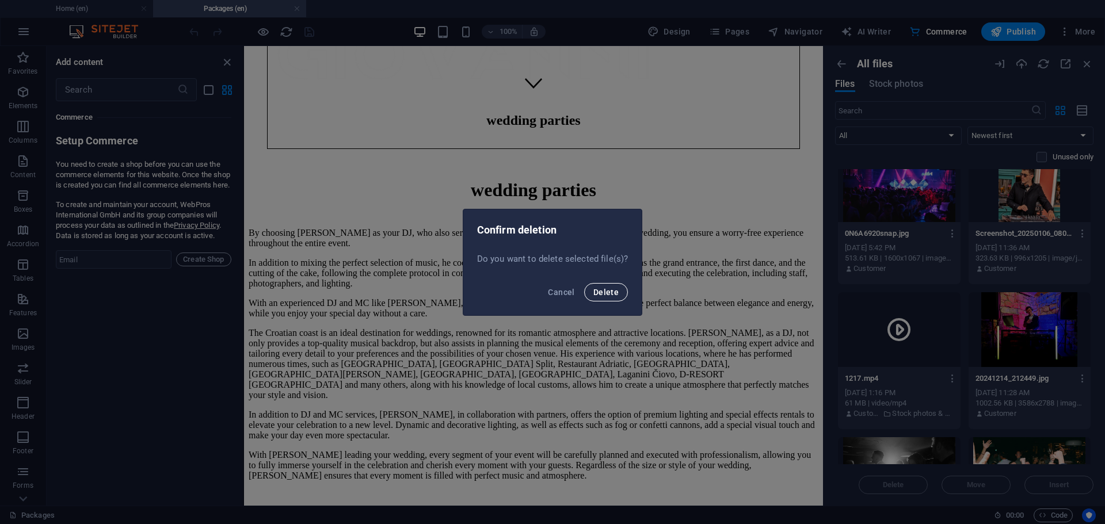
click at [610, 296] on span "Delete" at bounding box center [605, 292] width 25 height 9
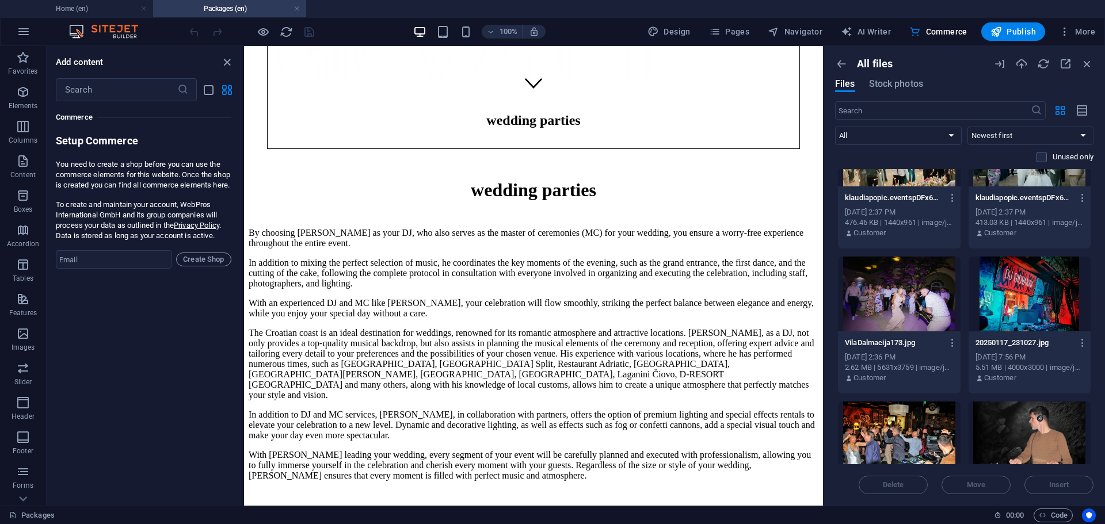
scroll to position [347, 0]
click at [948, 344] on icon "button" at bounding box center [952, 344] width 11 height 10
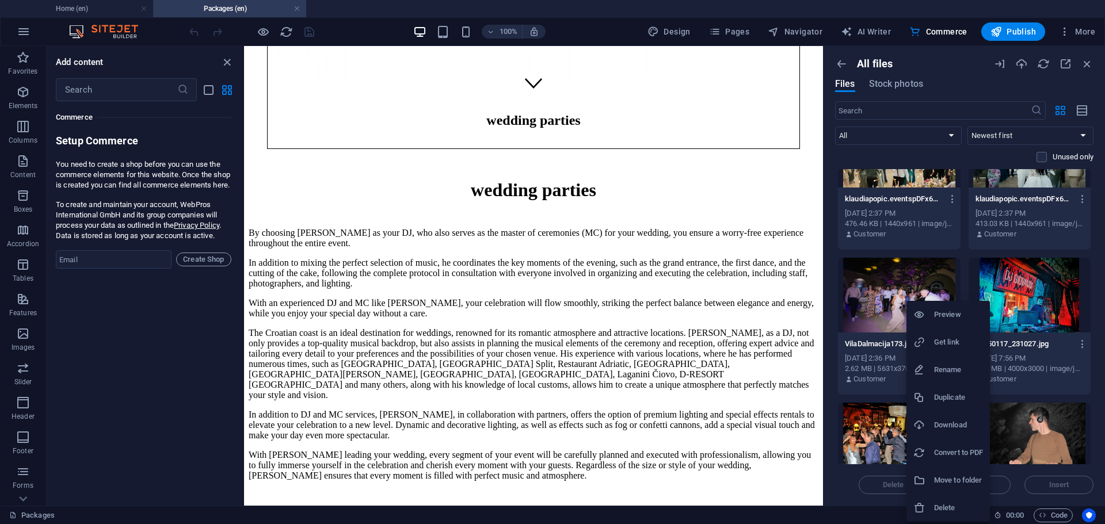
click at [971, 504] on h6 "Delete" at bounding box center [958, 508] width 49 height 14
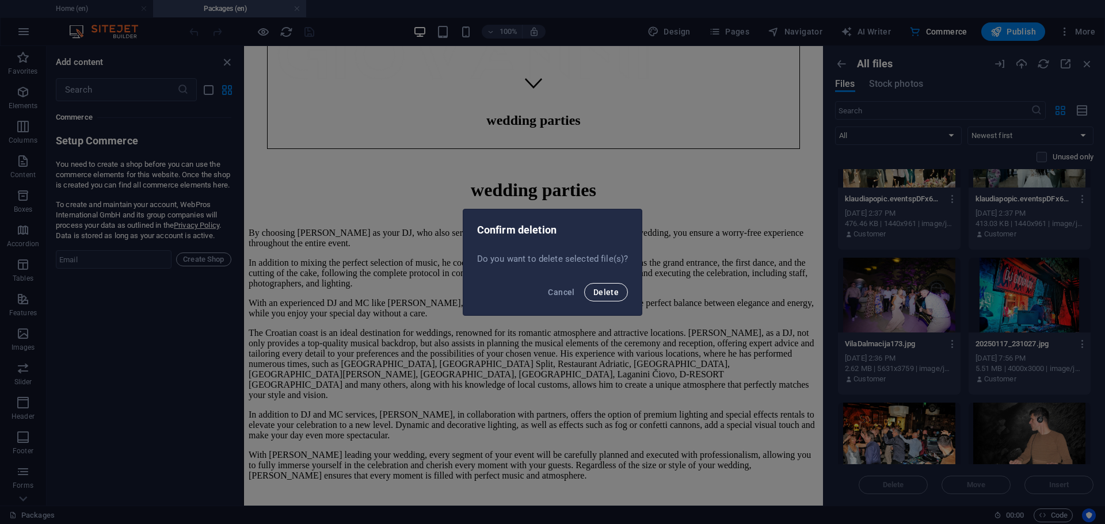
click at [607, 289] on span "Delete" at bounding box center [605, 292] width 25 height 9
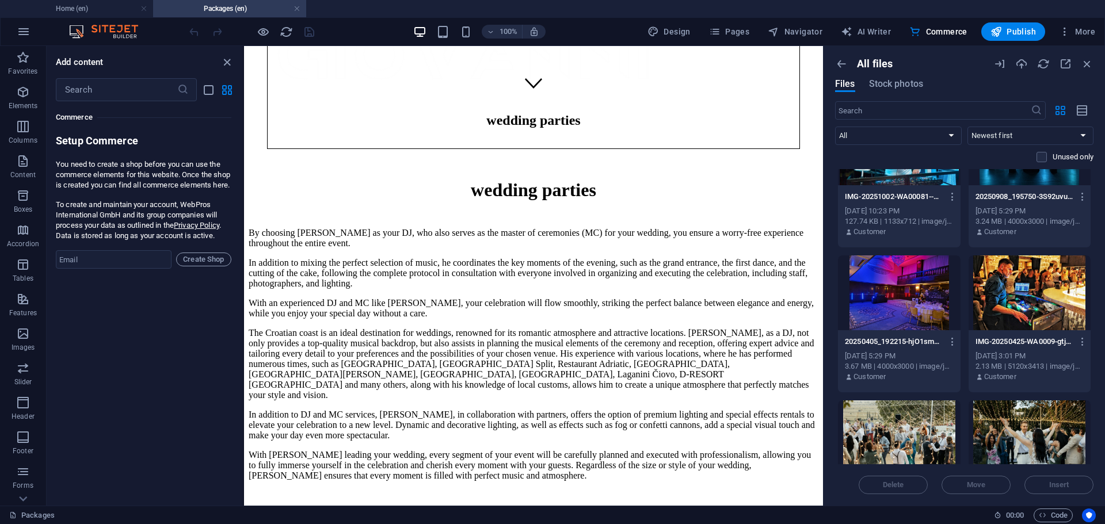
scroll to position [0, 0]
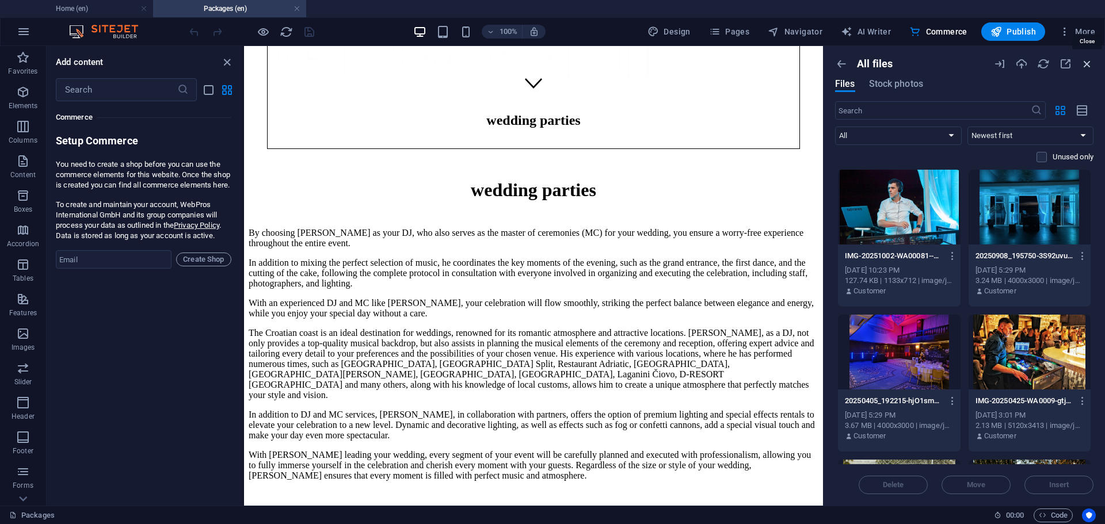
click at [1084, 66] on icon "button" at bounding box center [1087, 64] width 13 height 13
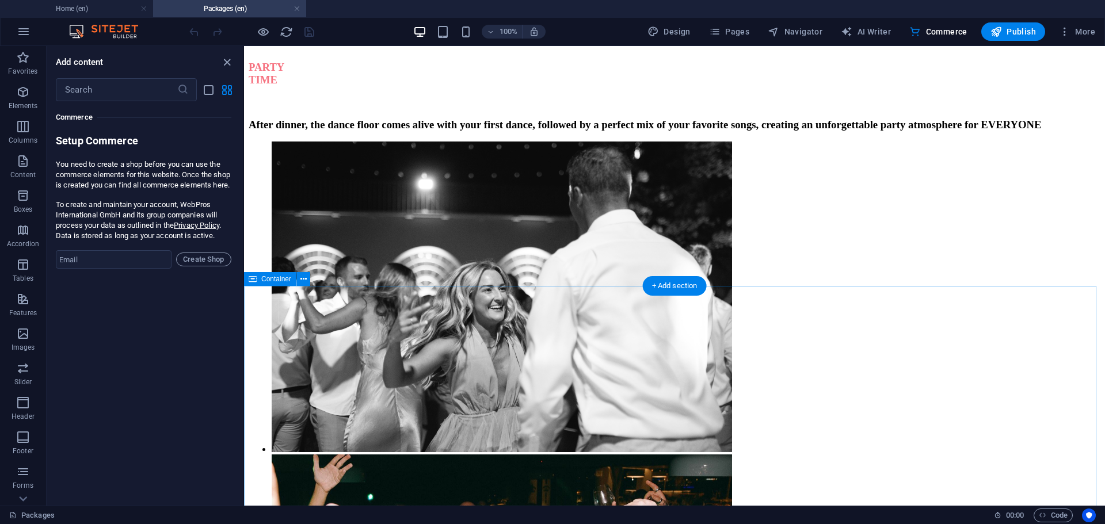
scroll to position [1554, 0]
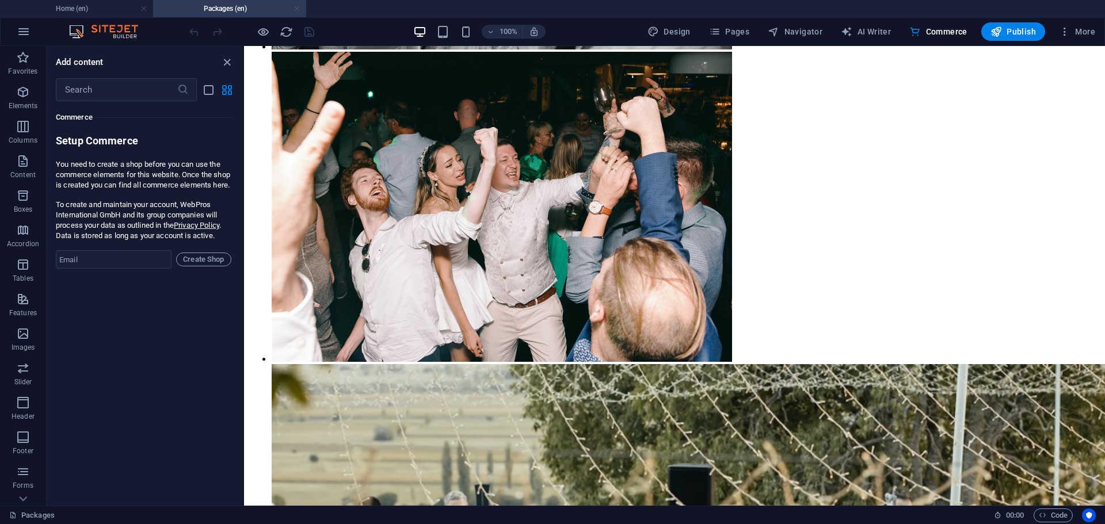
click at [299, 8] on link at bounding box center [297, 8] width 7 height 11
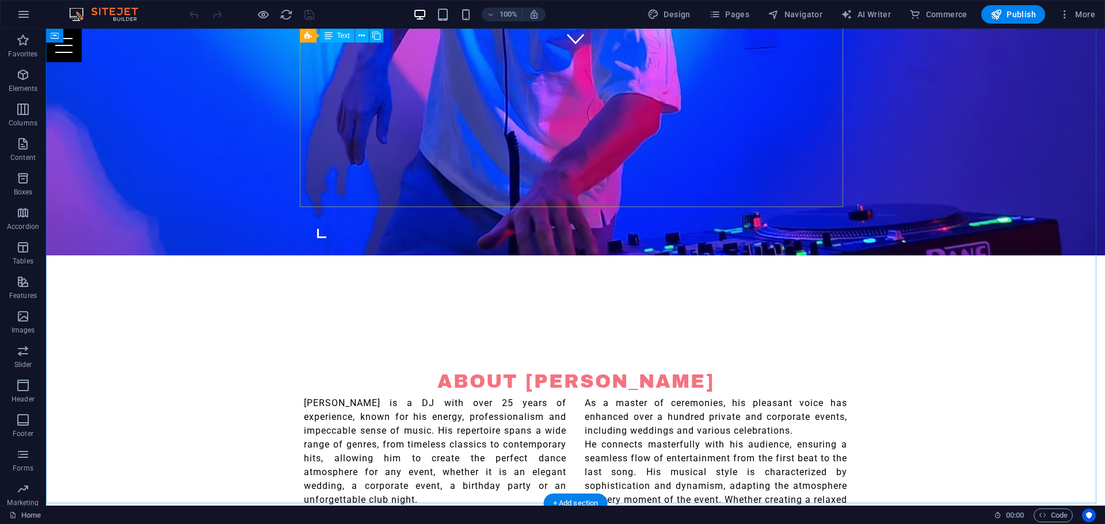
scroll to position [345, 0]
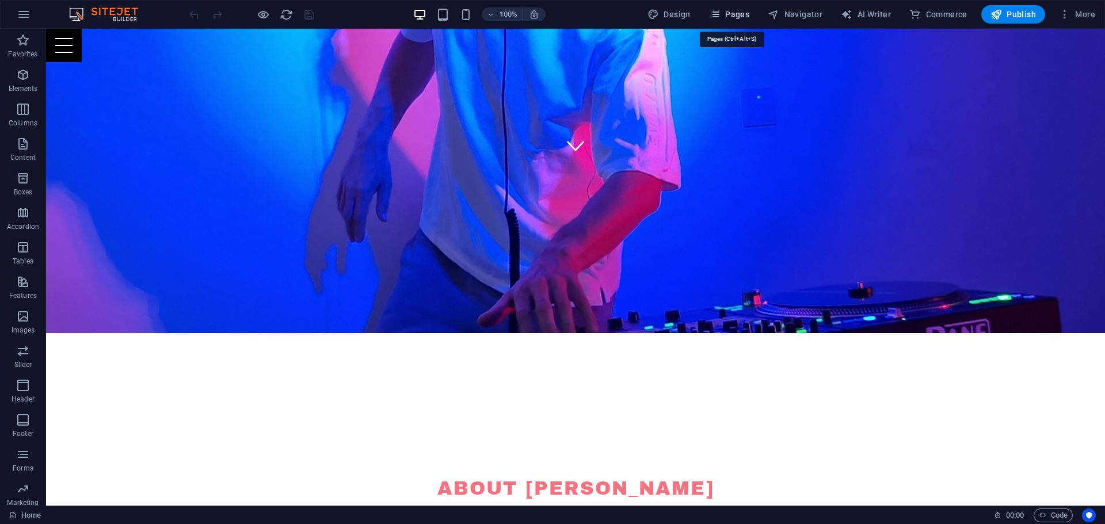
click at [736, 13] on span "Pages" at bounding box center [729, 15] width 40 height 12
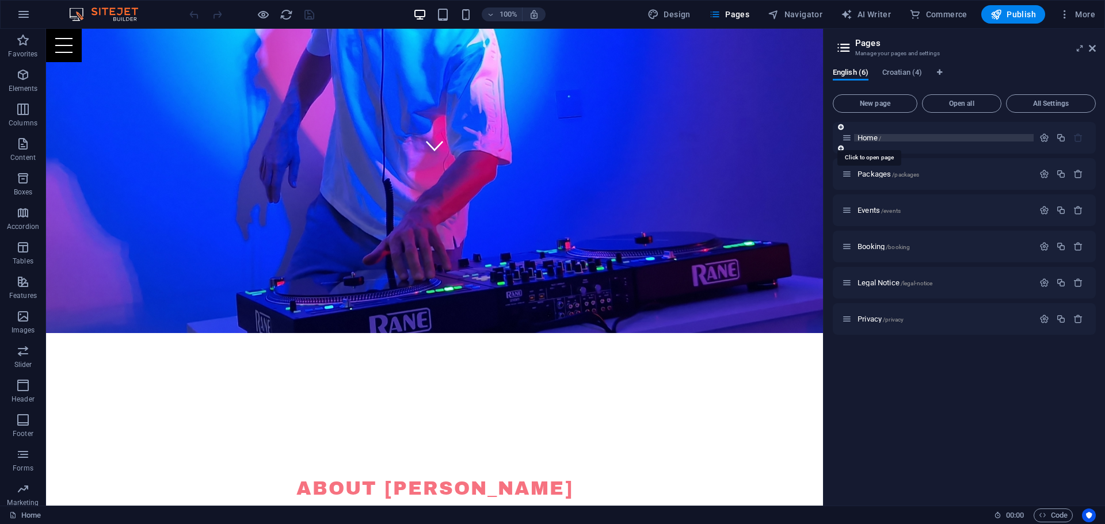
click at [871, 138] on span "Home /" at bounding box center [870, 138] width 24 height 9
click at [874, 170] on span "Packages /packages" at bounding box center [889, 174] width 62 height 9
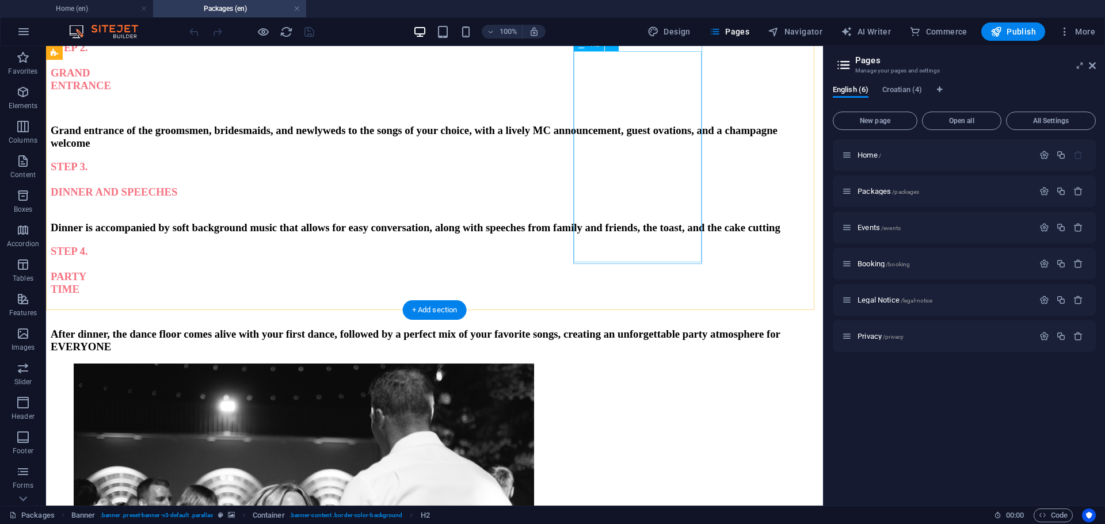
scroll to position [978, 0]
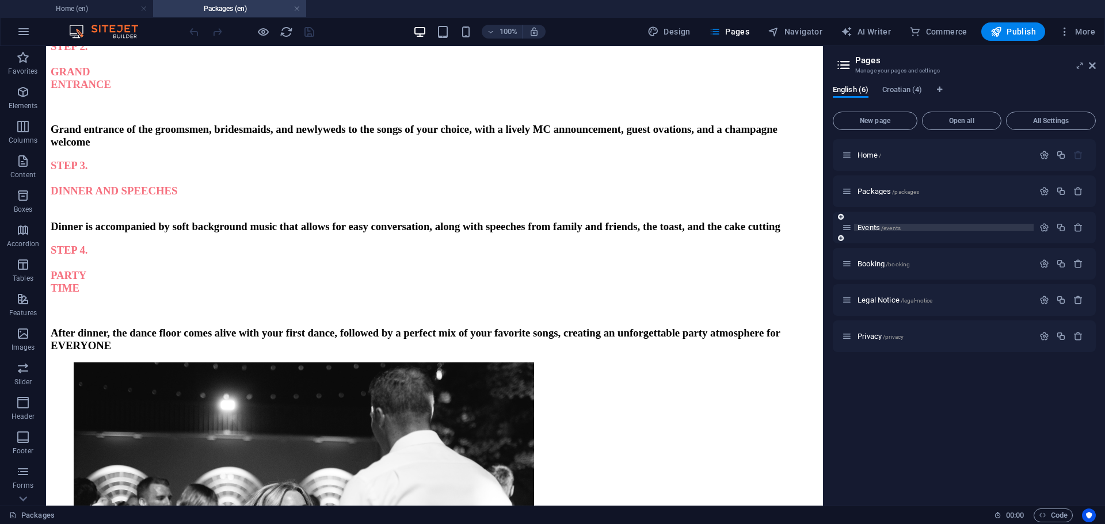
click at [871, 227] on span "Events /events" at bounding box center [879, 227] width 43 height 9
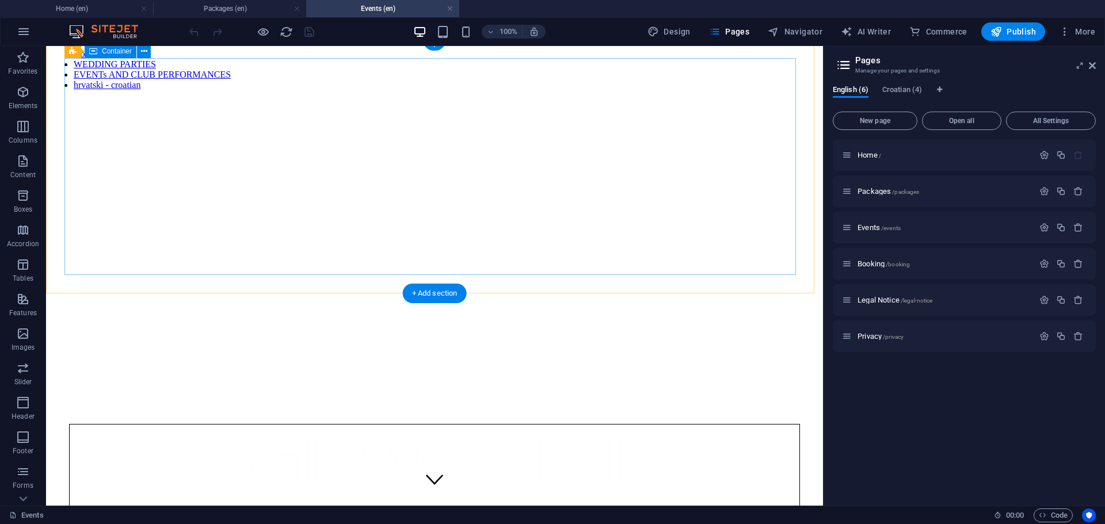
scroll to position [0, 0]
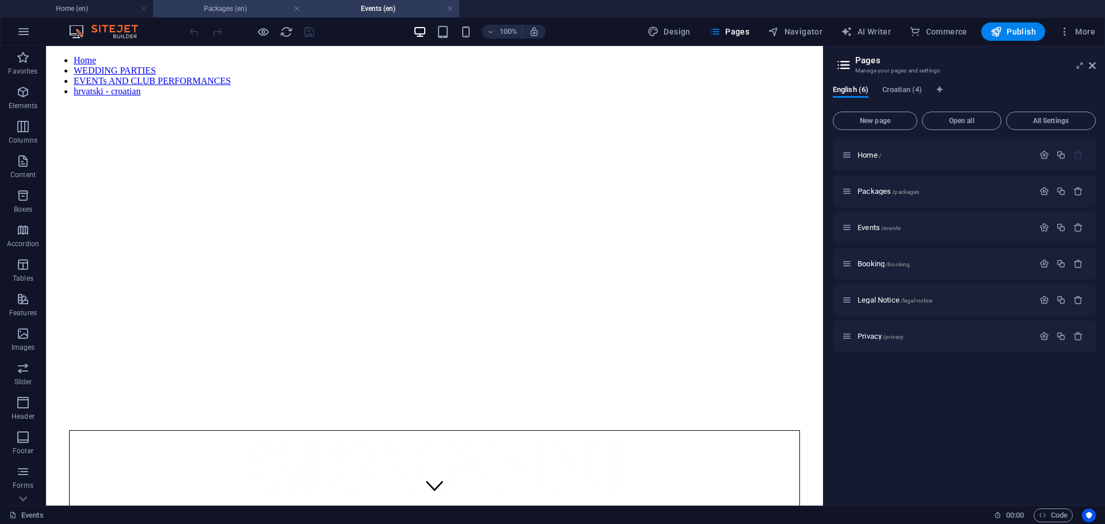
click at [244, 10] on h4 "Packages (en)" at bounding box center [229, 8] width 153 height 13
click at [92, 10] on h4 "Home (en)" at bounding box center [76, 8] width 153 height 13
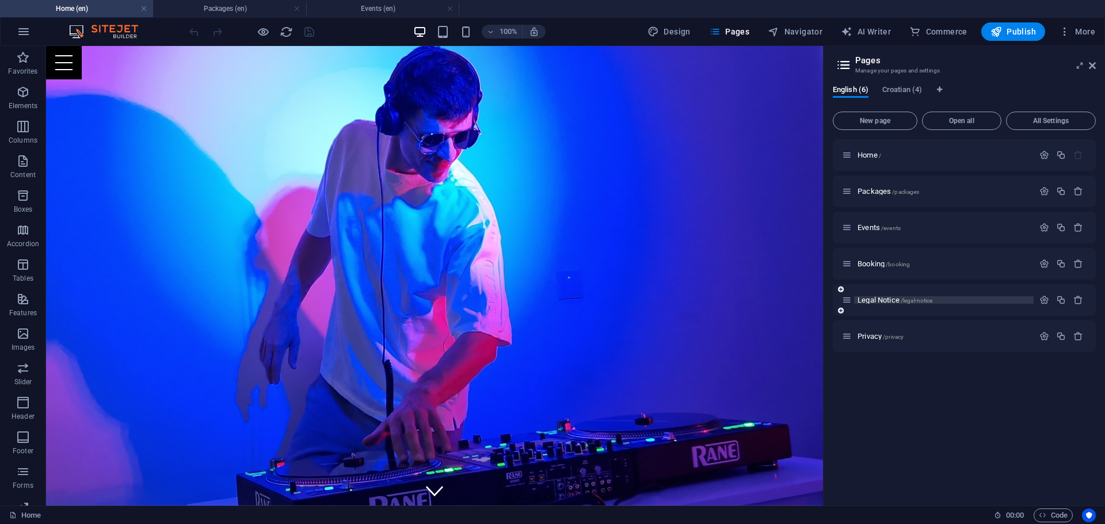
click at [883, 300] on span "Legal Notice /legal-notice" at bounding box center [895, 300] width 75 height 9
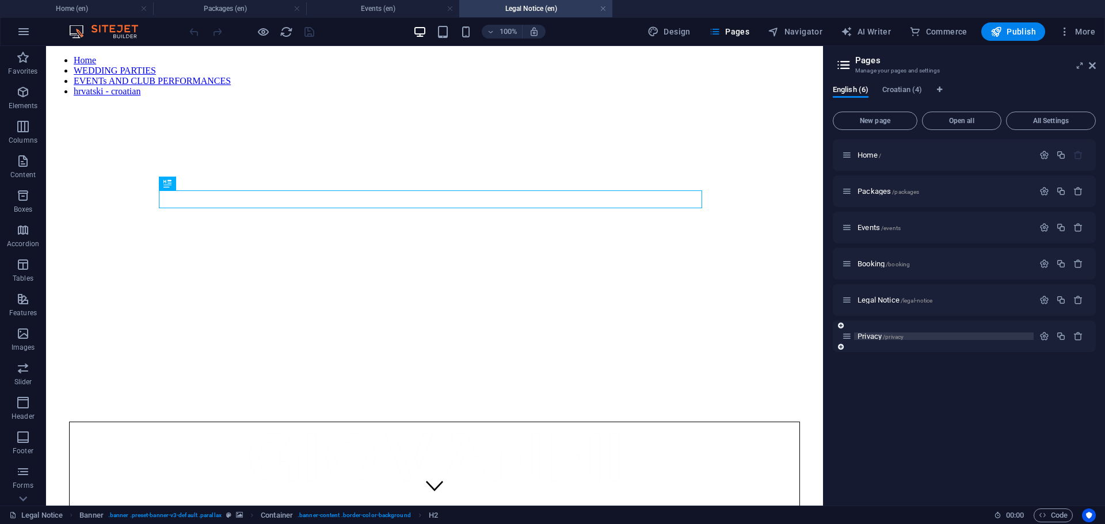
click at [870, 338] on span "Privacy /privacy" at bounding box center [881, 336] width 46 height 9
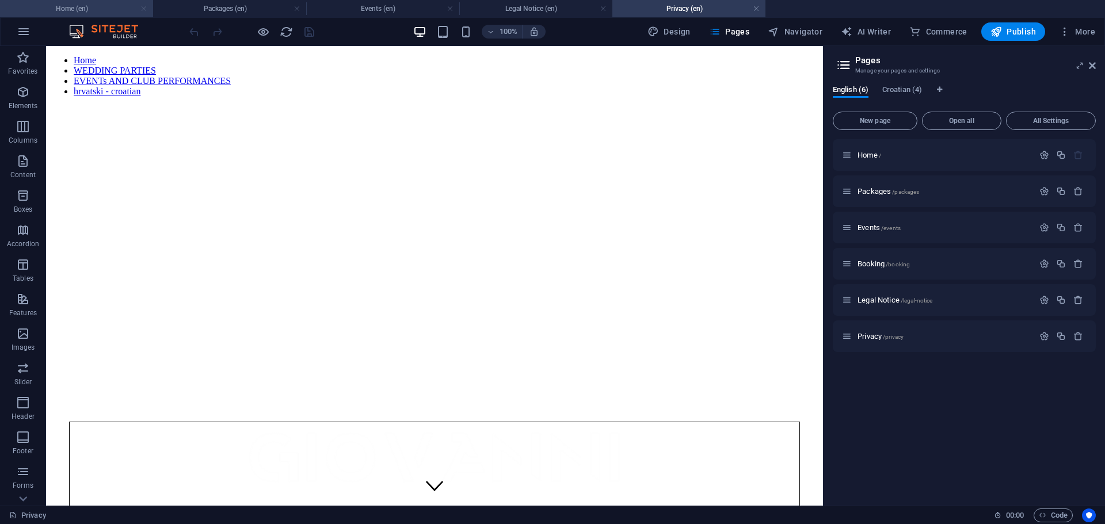
click at [143, 7] on link at bounding box center [143, 8] width 7 height 11
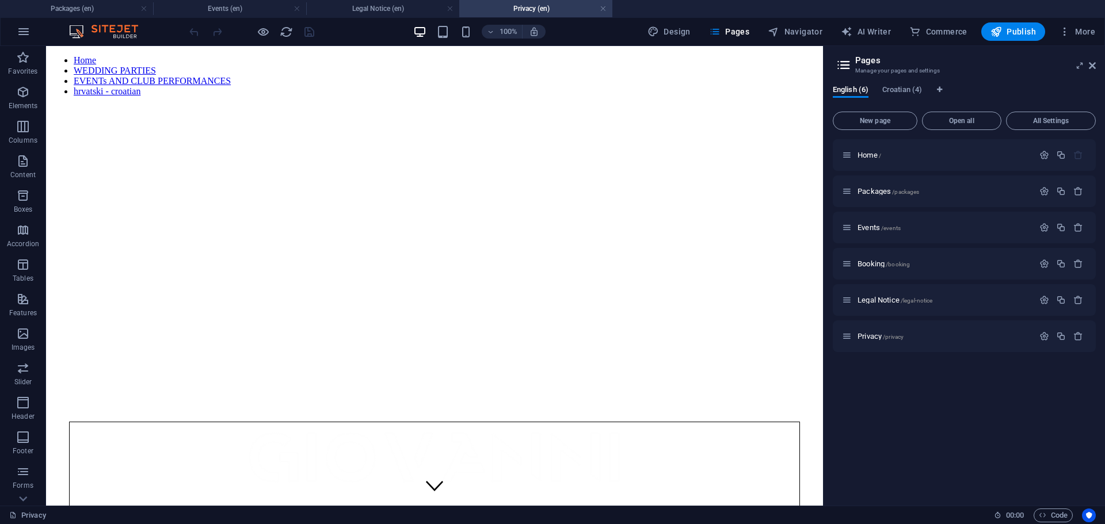
click at [143, 7] on link at bounding box center [143, 8] width 7 height 11
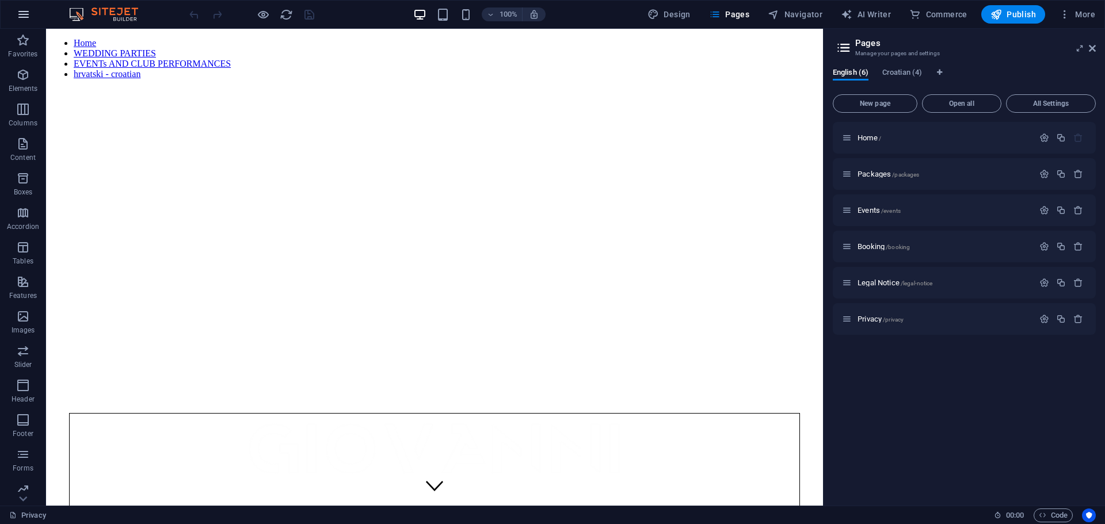
click at [29, 17] on icon "button" at bounding box center [24, 14] width 14 height 14
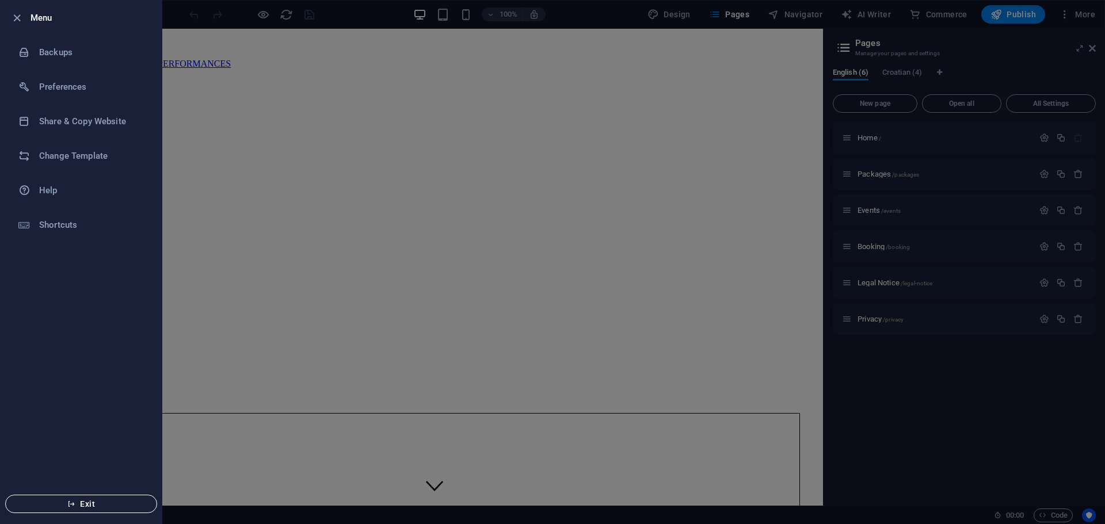
click at [102, 503] on span "Exit" at bounding box center [81, 504] width 132 height 9
